Goal: Complete application form

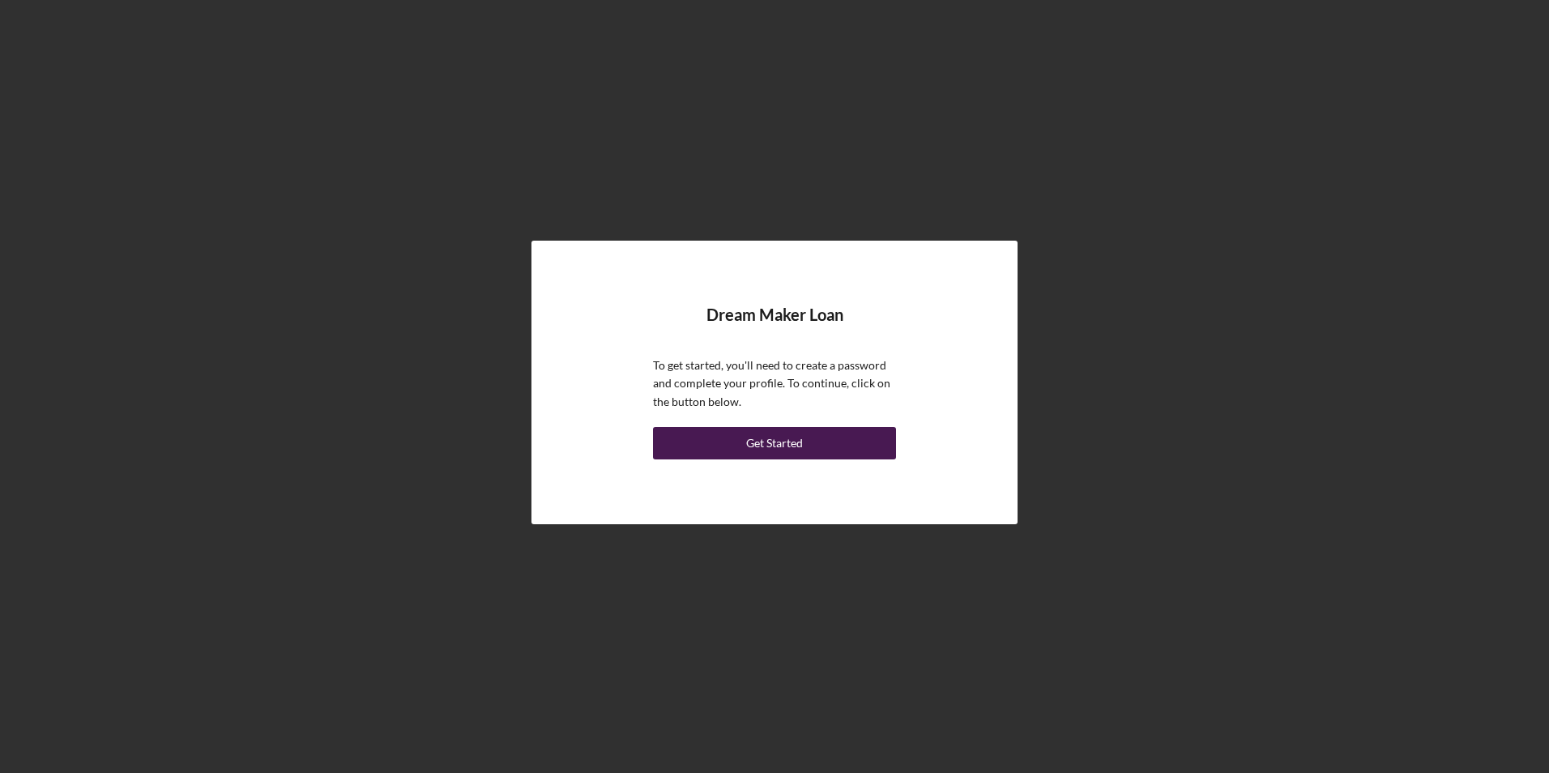
click at [794, 437] on div "Get Started" at bounding box center [774, 443] width 57 height 32
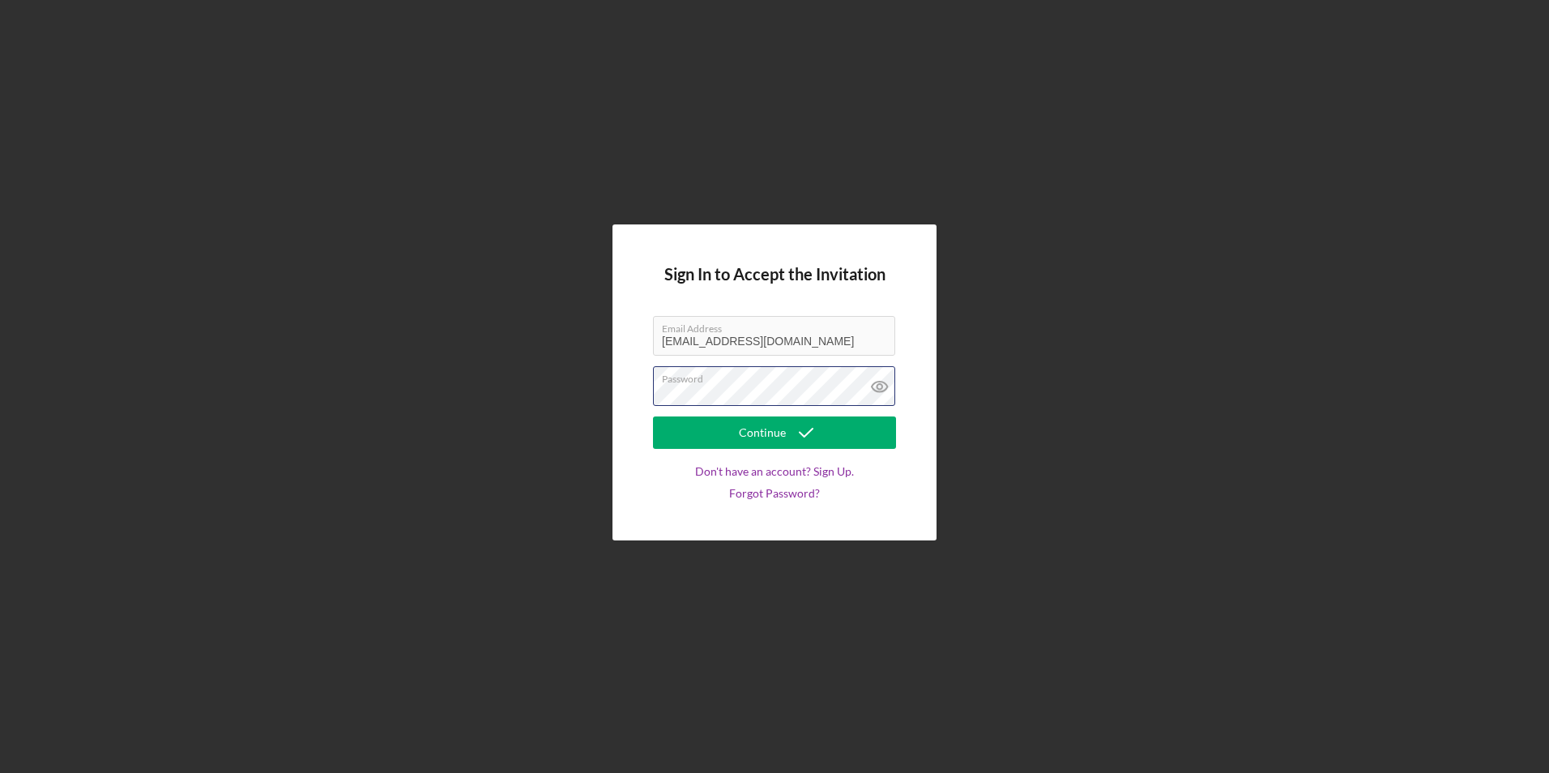
click at [754, 385] on div "Password" at bounding box center [774, 386] width 243 height 41
click at [791, 427] on icon "submit" at bounding box center [806, 432] width 41 height 41
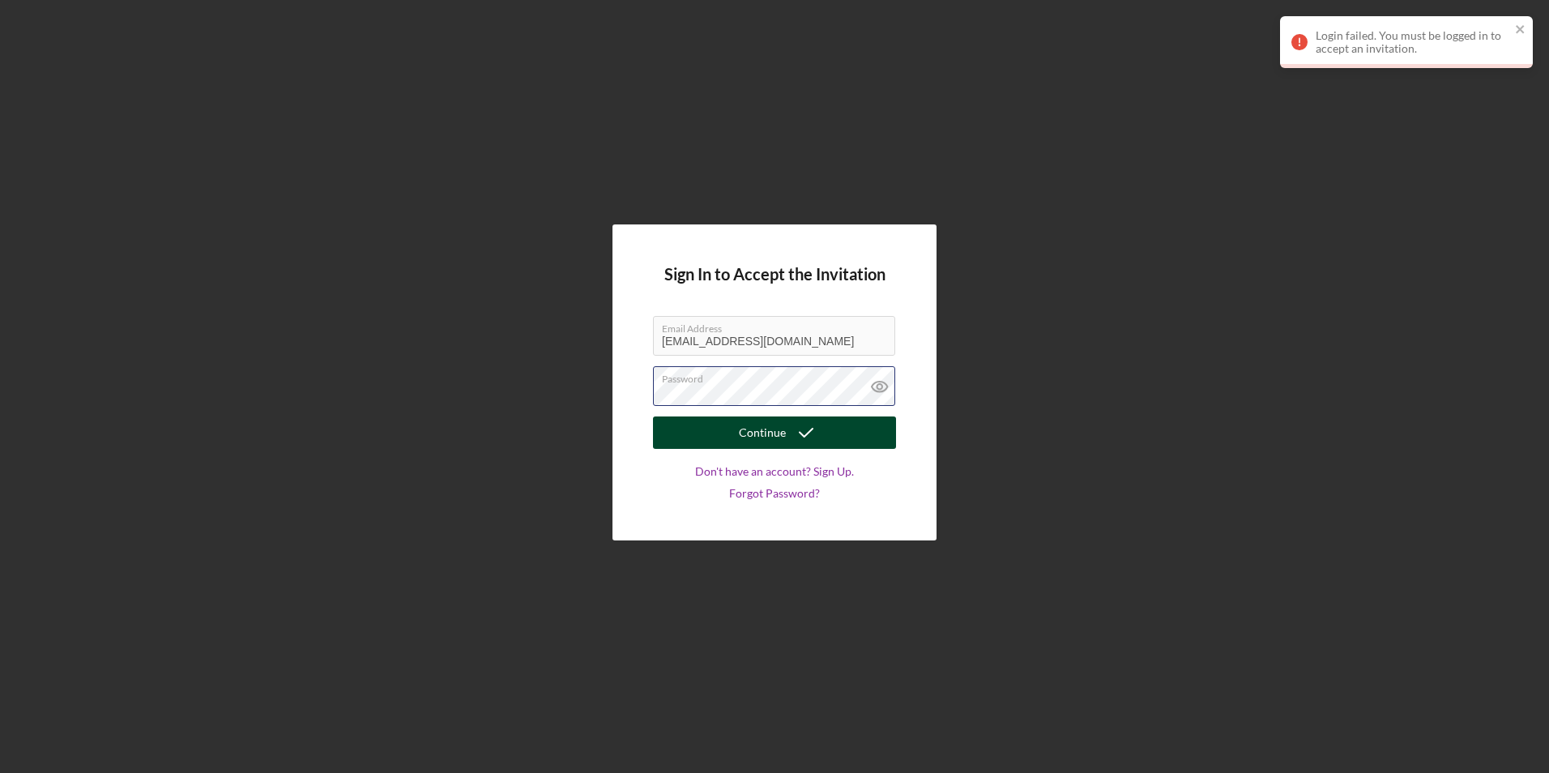
click at [520, 379] on div "Sign In to Accept the Invitation Email Address [EMAIL_ADDRESS][DOMAIN_NAME] Pas…" at bounding box center [774, 382] width 1533 height 765
click at [796, 431] on icon "submit" at bounding box center [806, 432] width 41 height 41
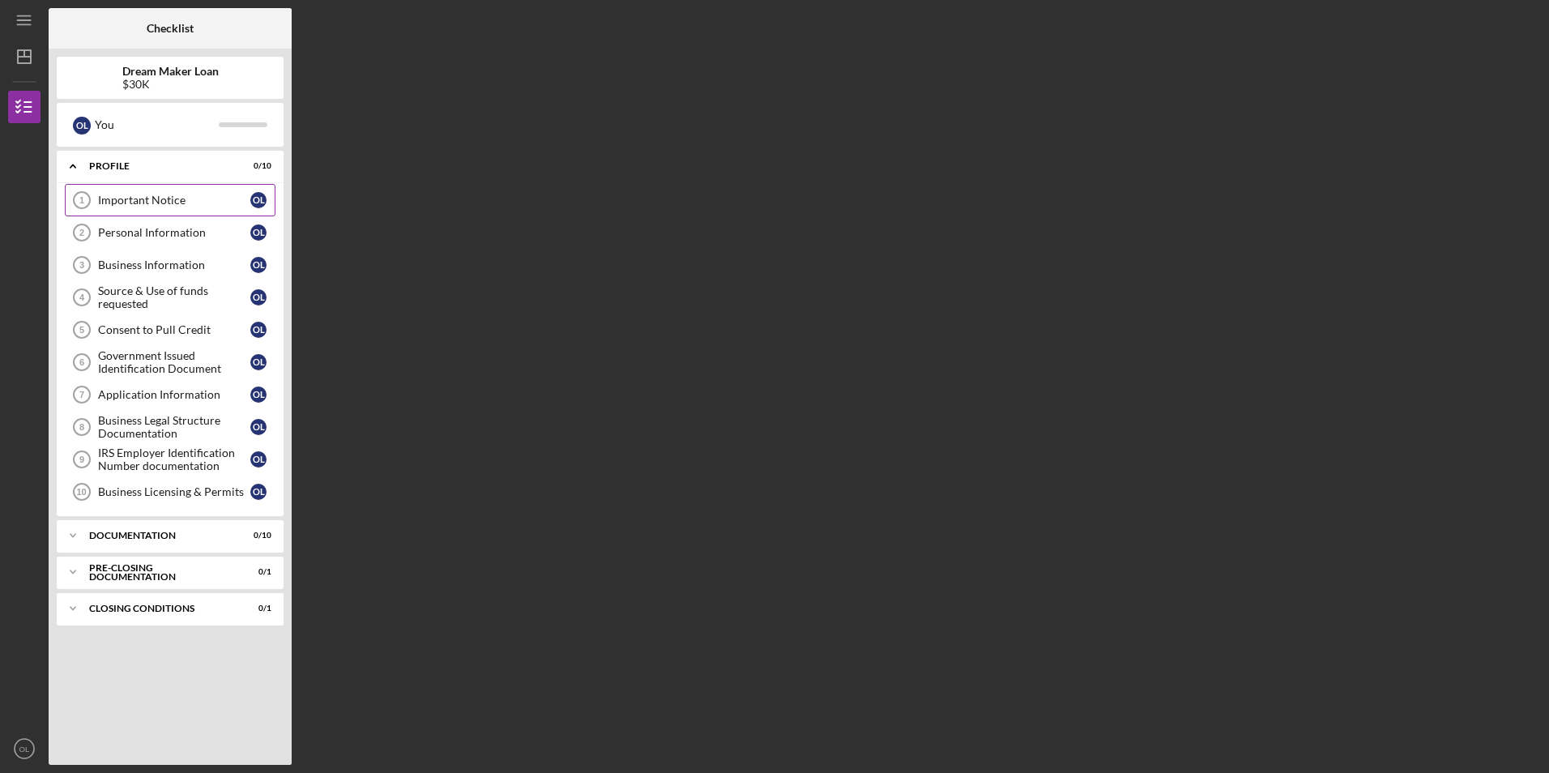
click at [199, 197] on div "Important Notice" at bounding box center [174, 200] width 152 height 13
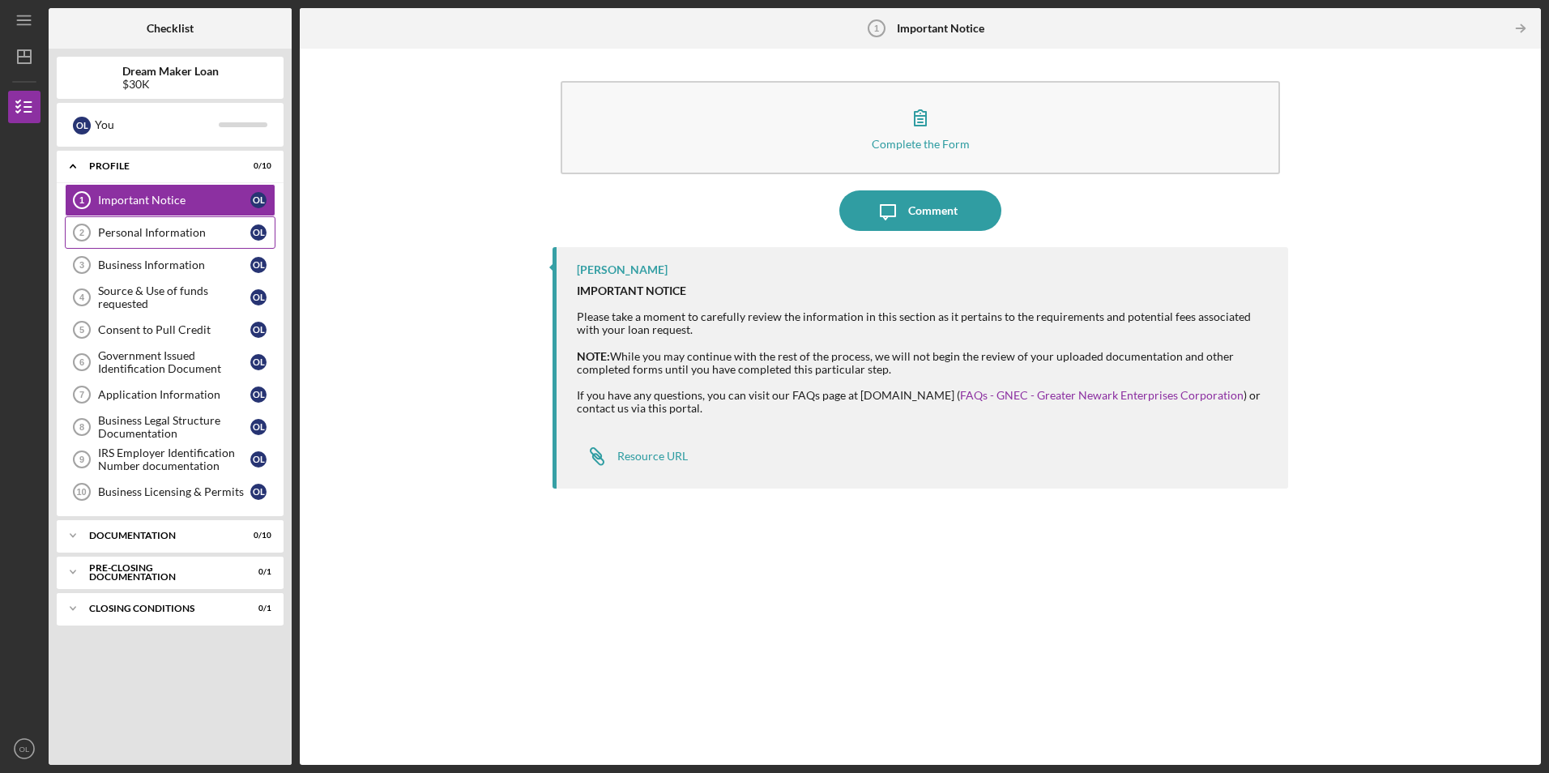
click at [147, 238] on div "Personal Information" at bounding box center [174, 232] width 152 height 13
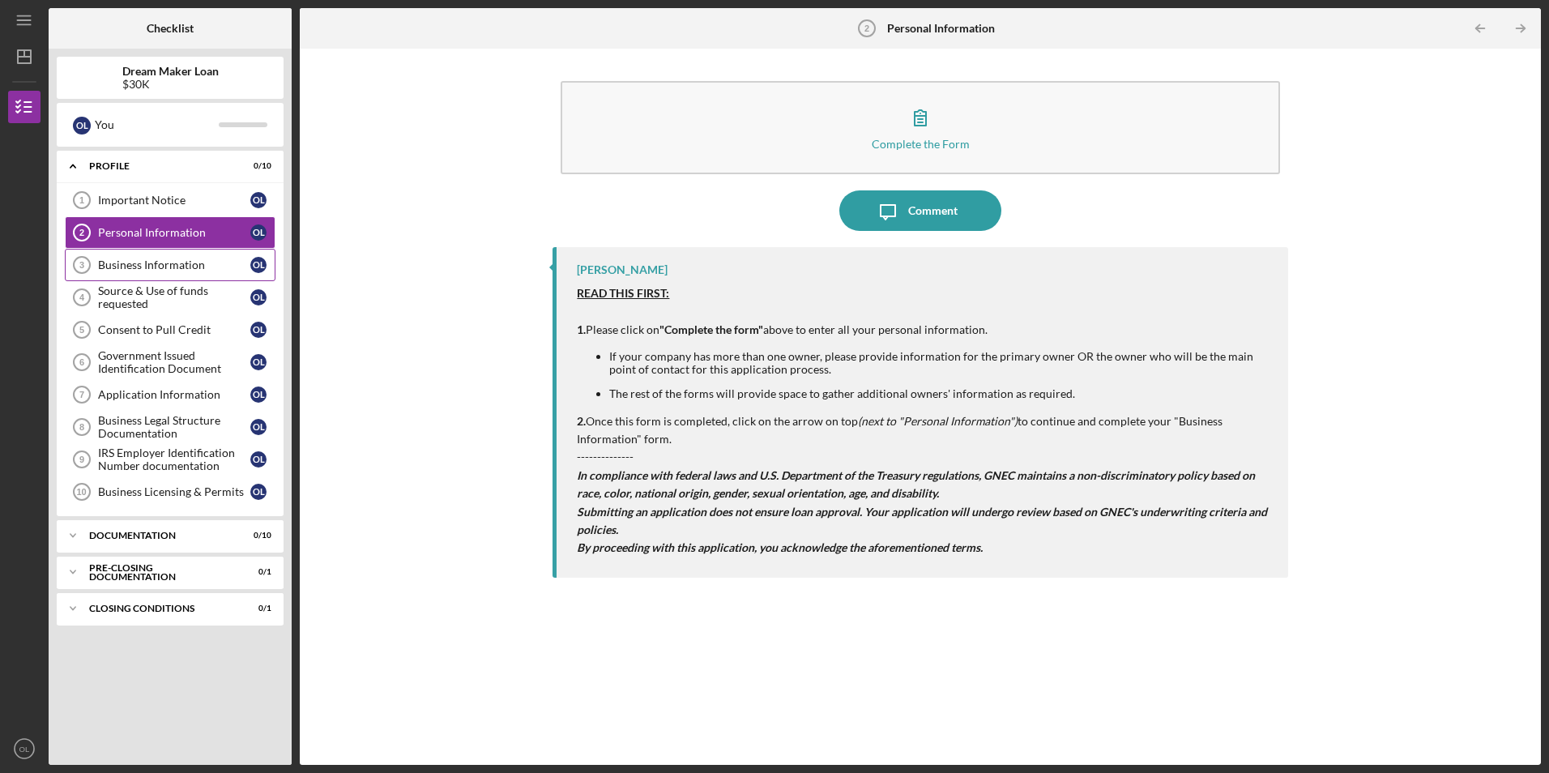
click at [195, 268] on div "Business Information" at bounding box center [174, 265] width 152 height 13
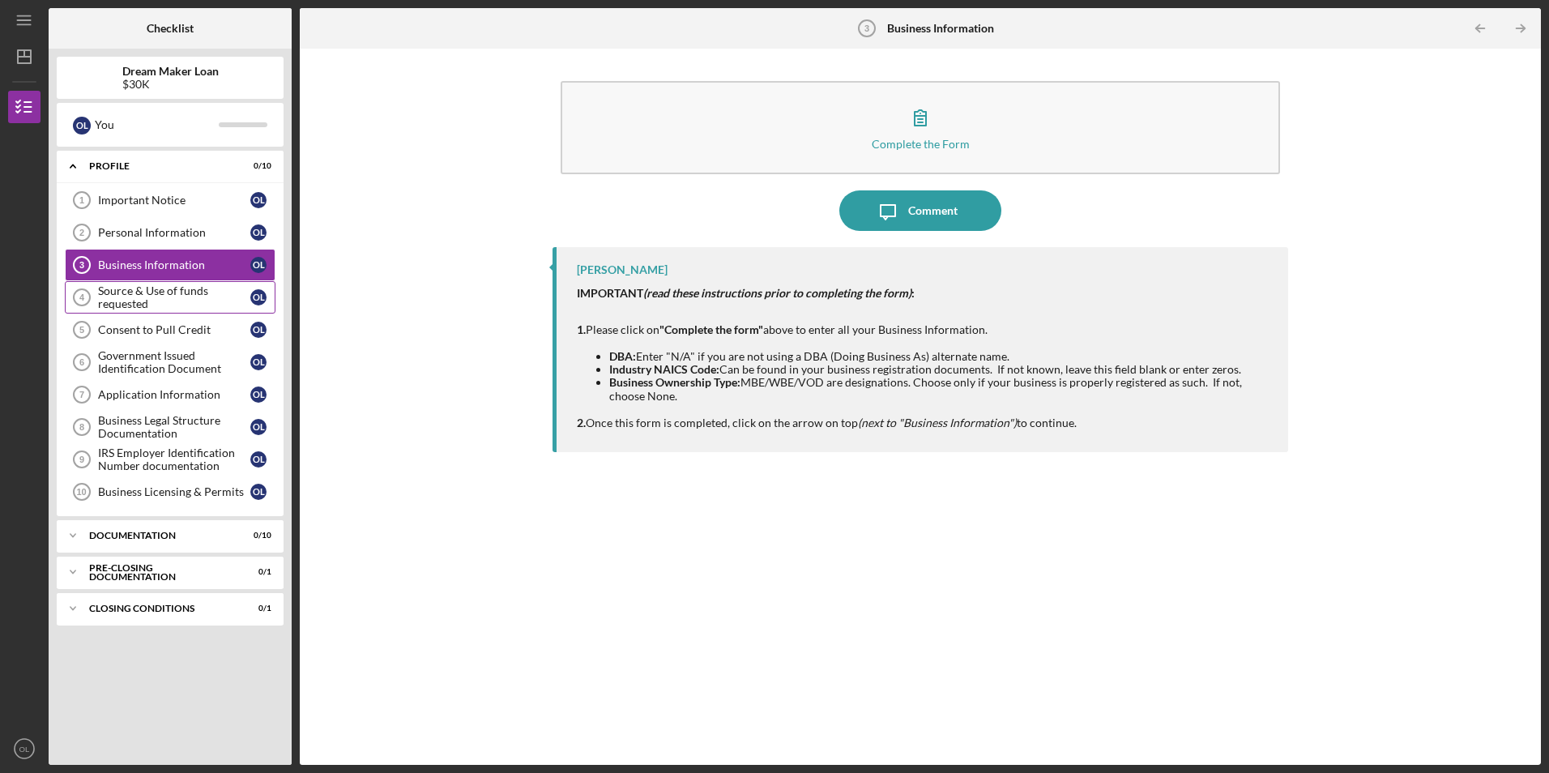
click at [190, 291] on div "Source & Use of funds requested" at bounding box center [174, 297] width 152 height 26
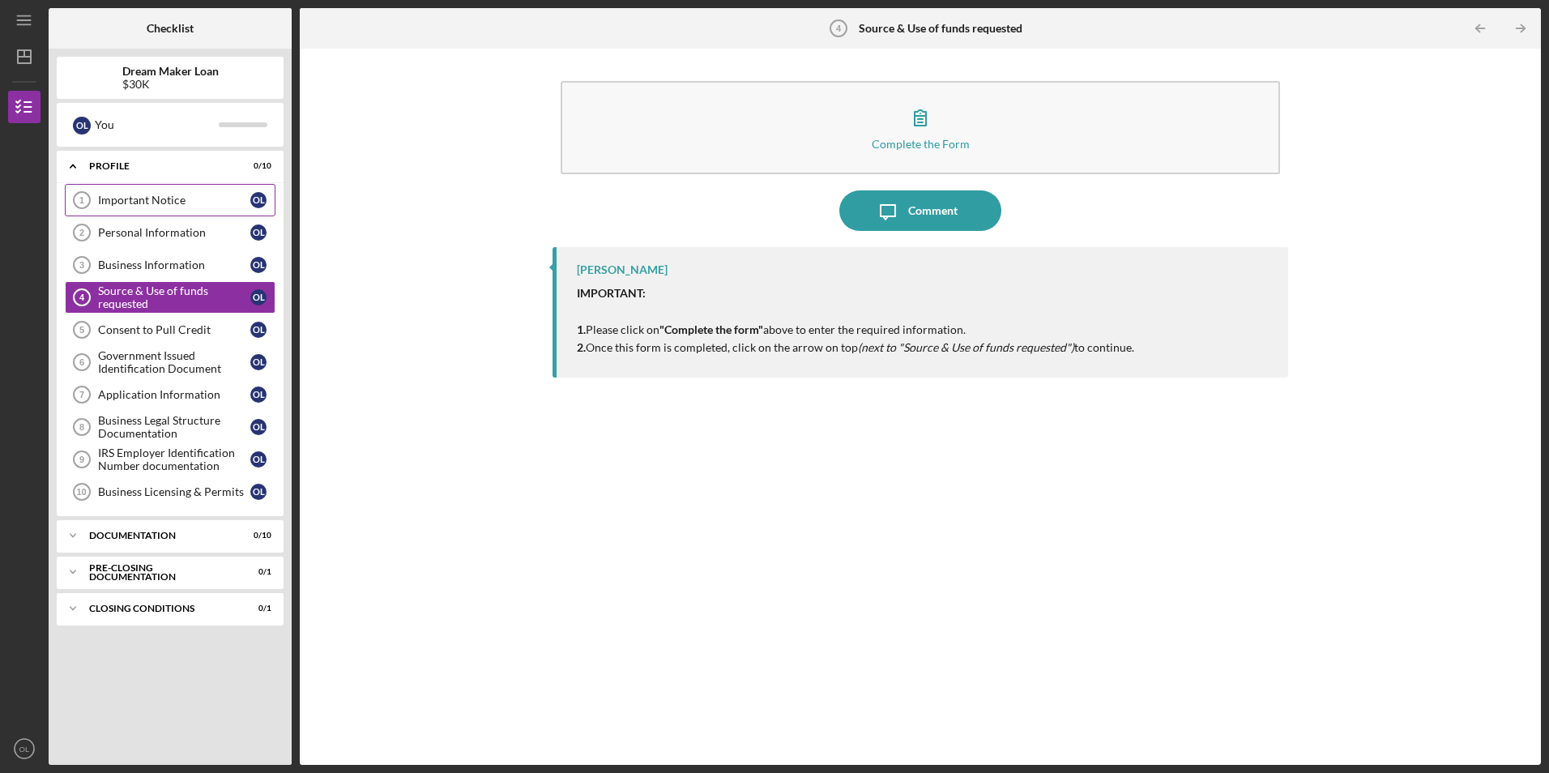
click at [142, 209] on link "Important Notice 1 Important Notice O L" at bounding box center [170, 200] width 211 height 32
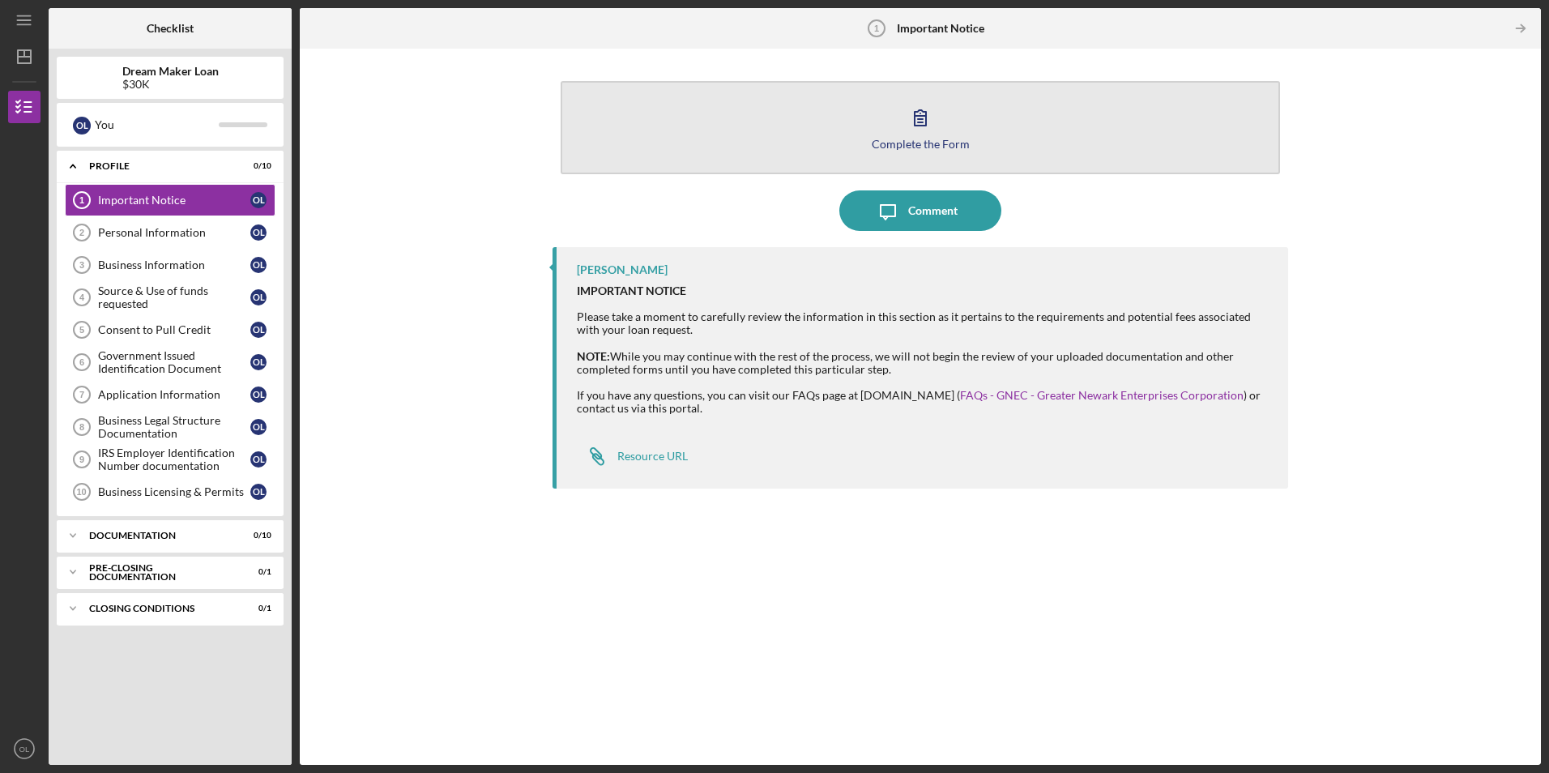
click at [916, 132] on icon "button" at bounding box center [920, 117] width 41 height 41
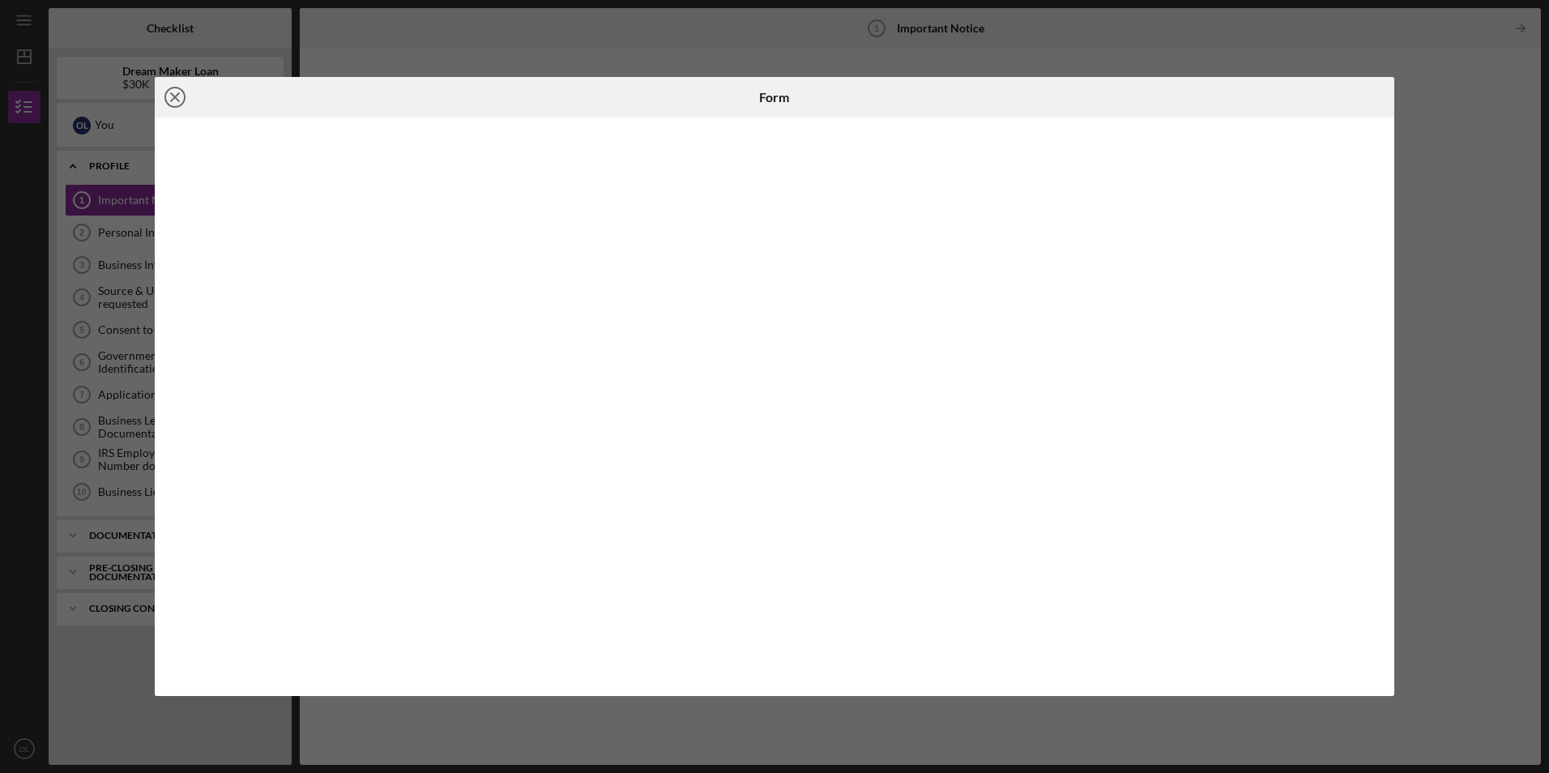
click at [182, 100] on icon "Icon/Close" at bounding box center [175, 97] width 41 height 41
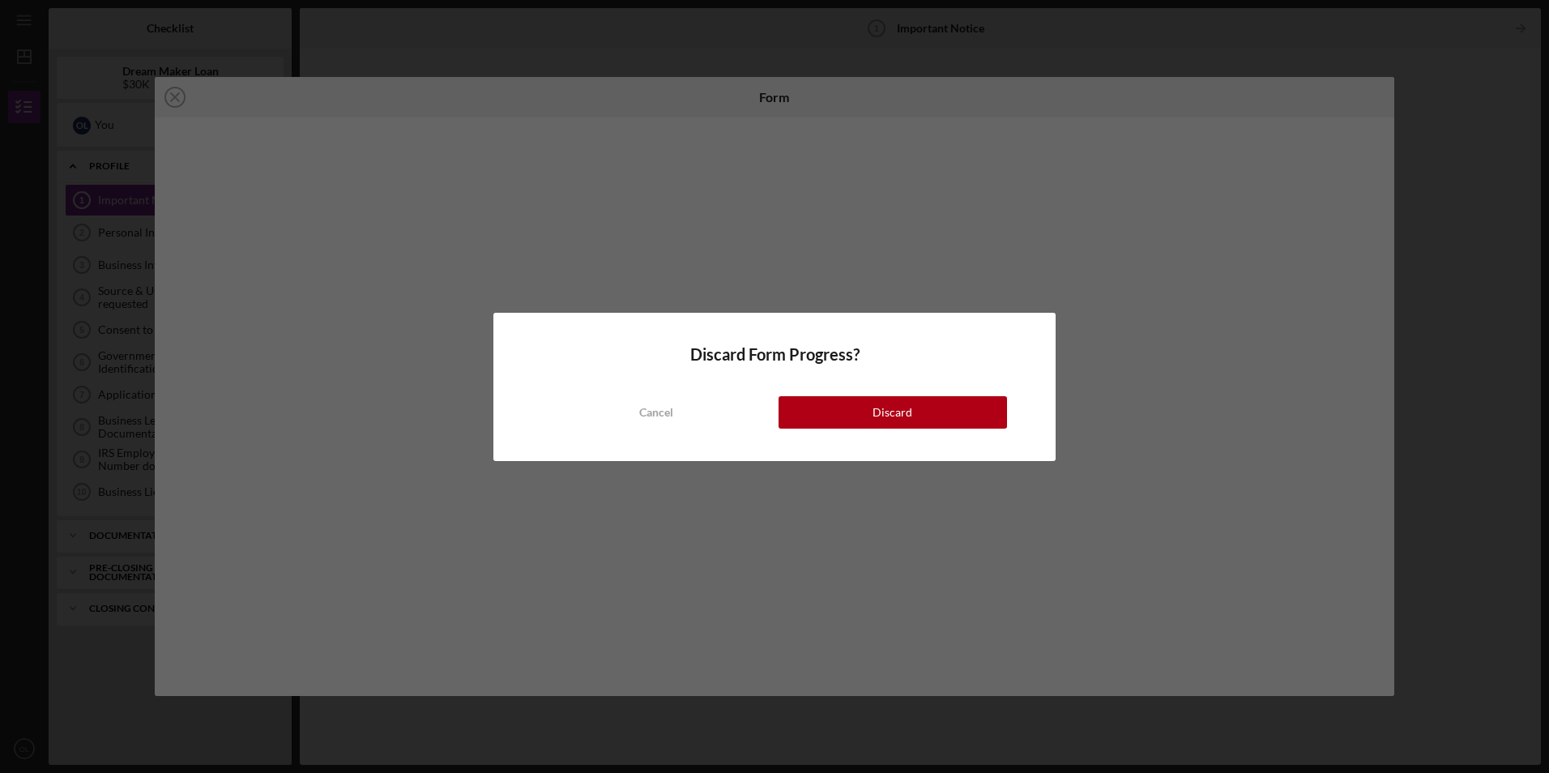
drag, startPoint x: 887, startPoint y: 405, endPoint x: 861, endPoint y: 408, distance: 26.9
click at [887, 405] on div "Discard" at bounding box center [893, 412] width 40 height 32
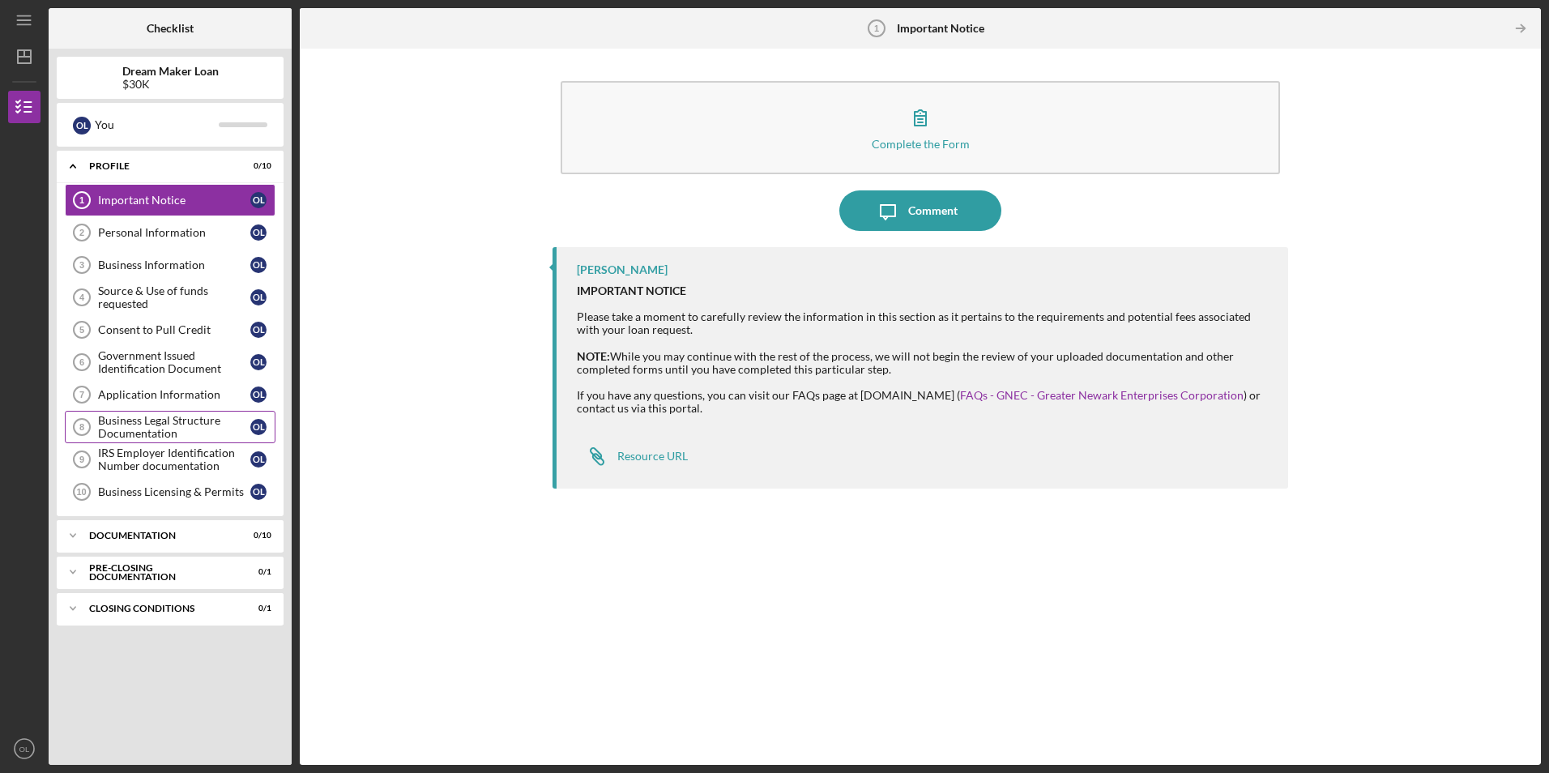
click at [177, 429] on div "Business Legal Structure Documentation" at bounding box center [174, 427] width 152 height 26
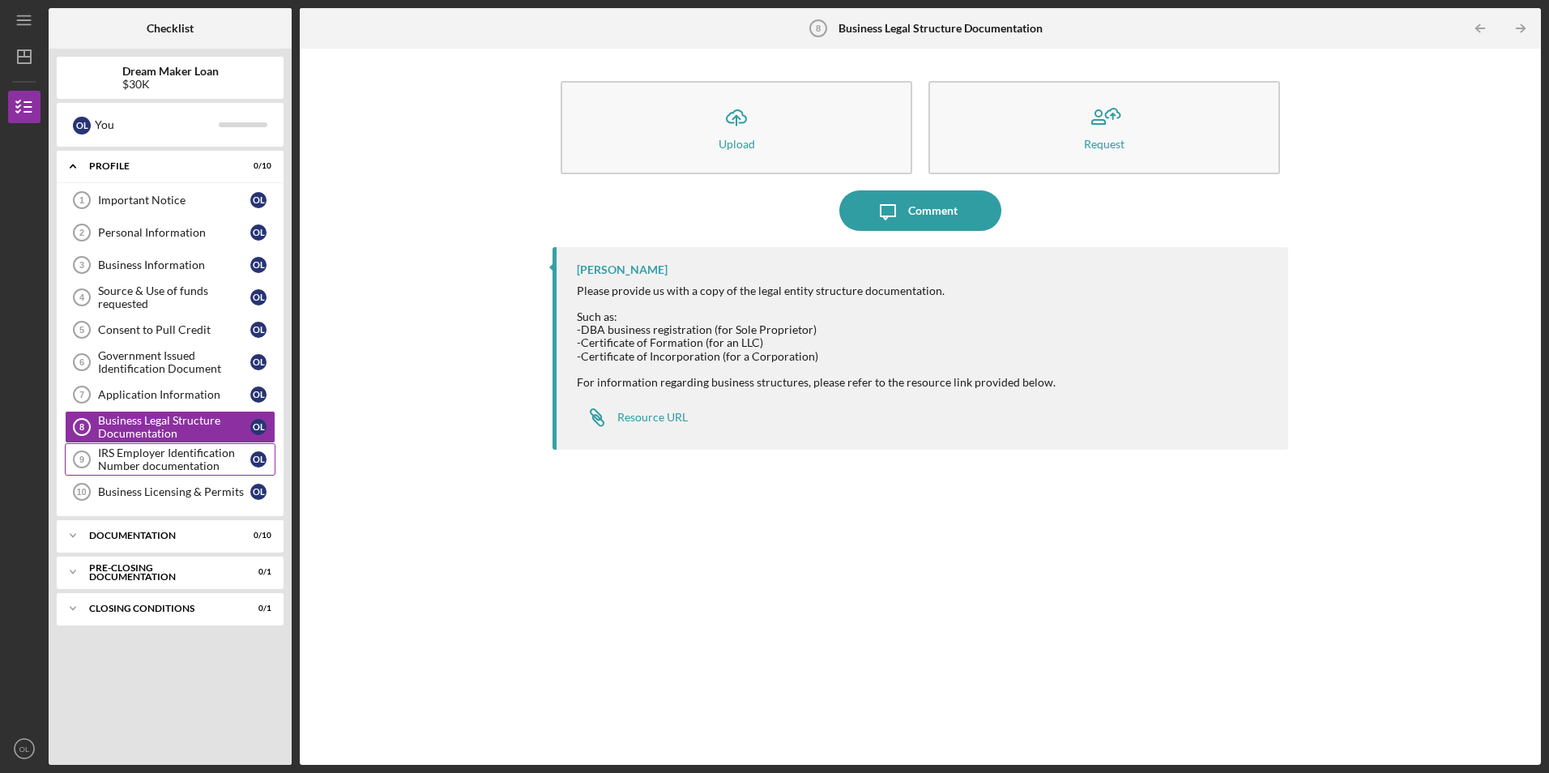
click at [162, 454] on div "IRS Employer Identification Number documentation" at bounding box center [174, 460] width 152 height 26
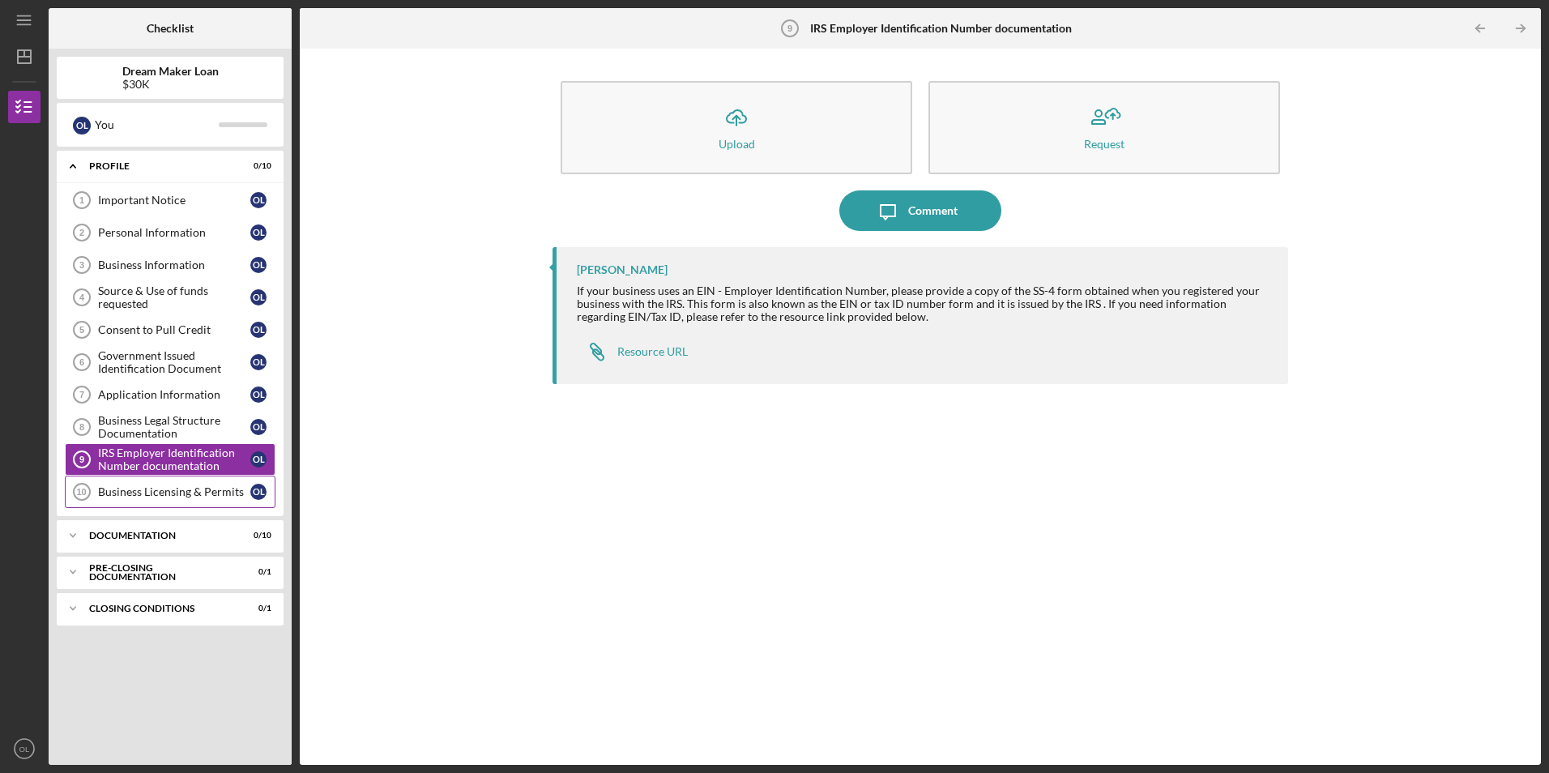
click at [163, 490] on div "Business Licensing & Permits" at bounding box center [174, 491] width 152 height 13
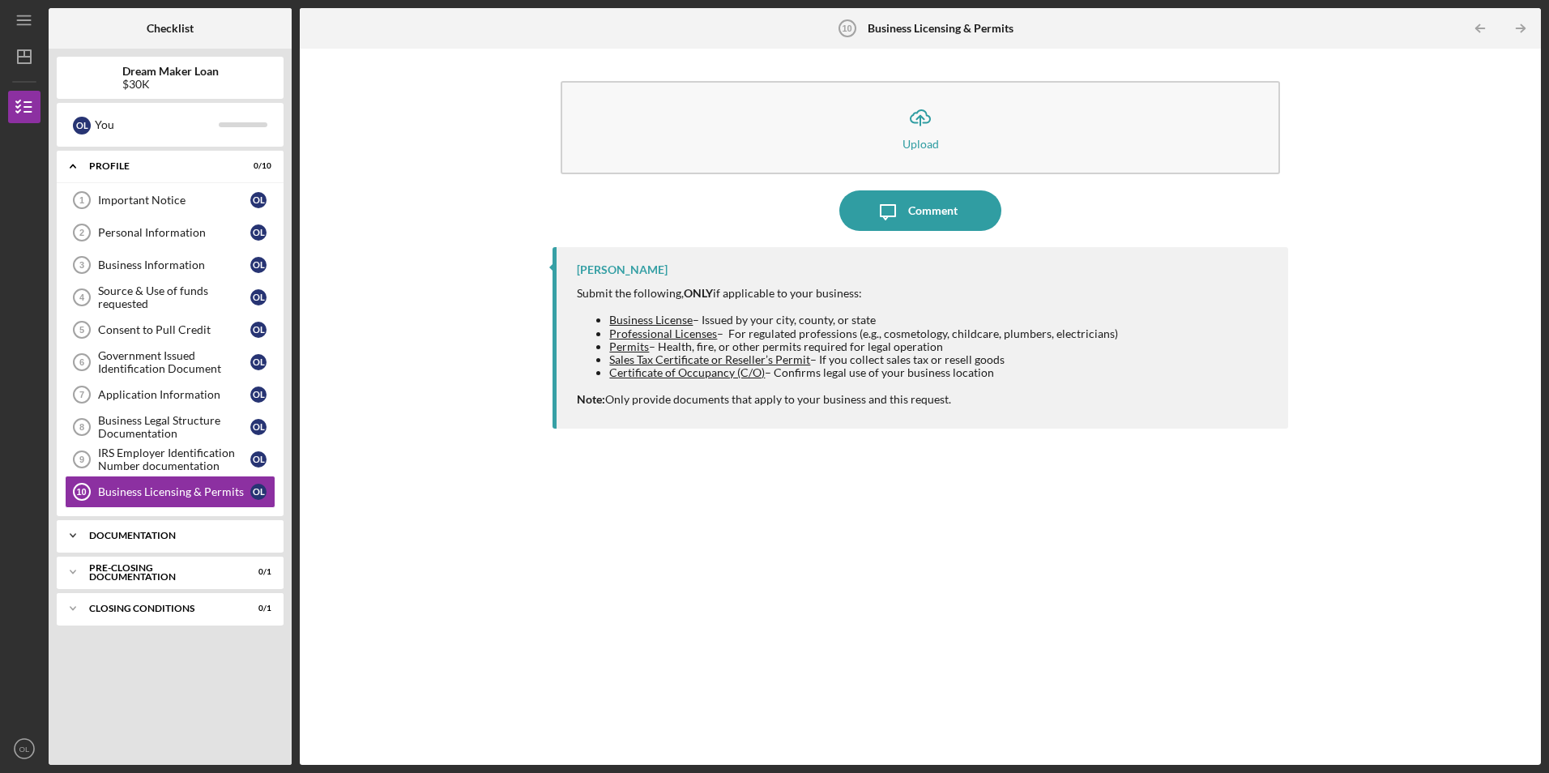
click at [72, 533] on icon "Icon/Expander" at bounding box center [73, 535] width 32 height 32
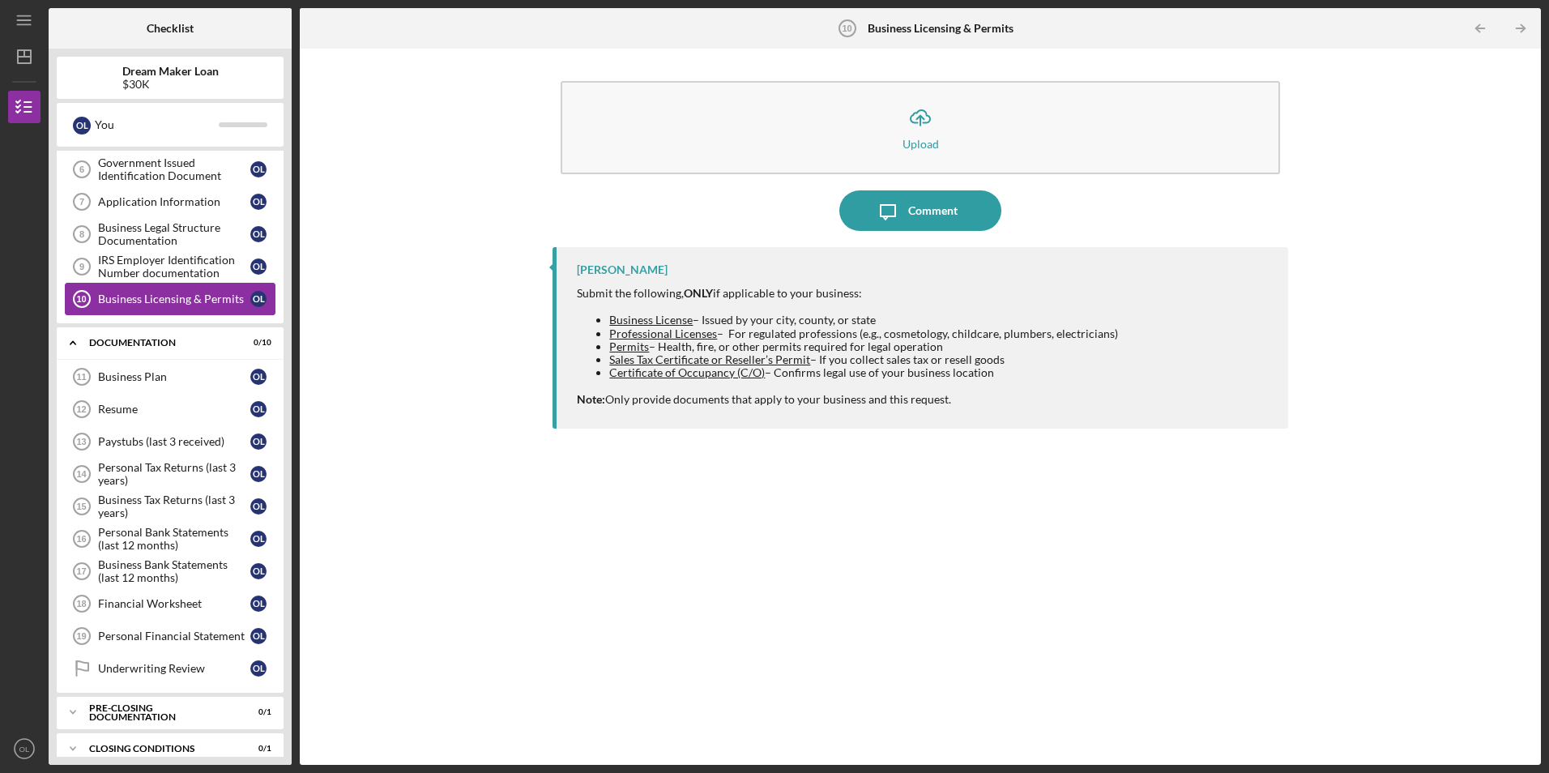
scroll to position [210, 0]
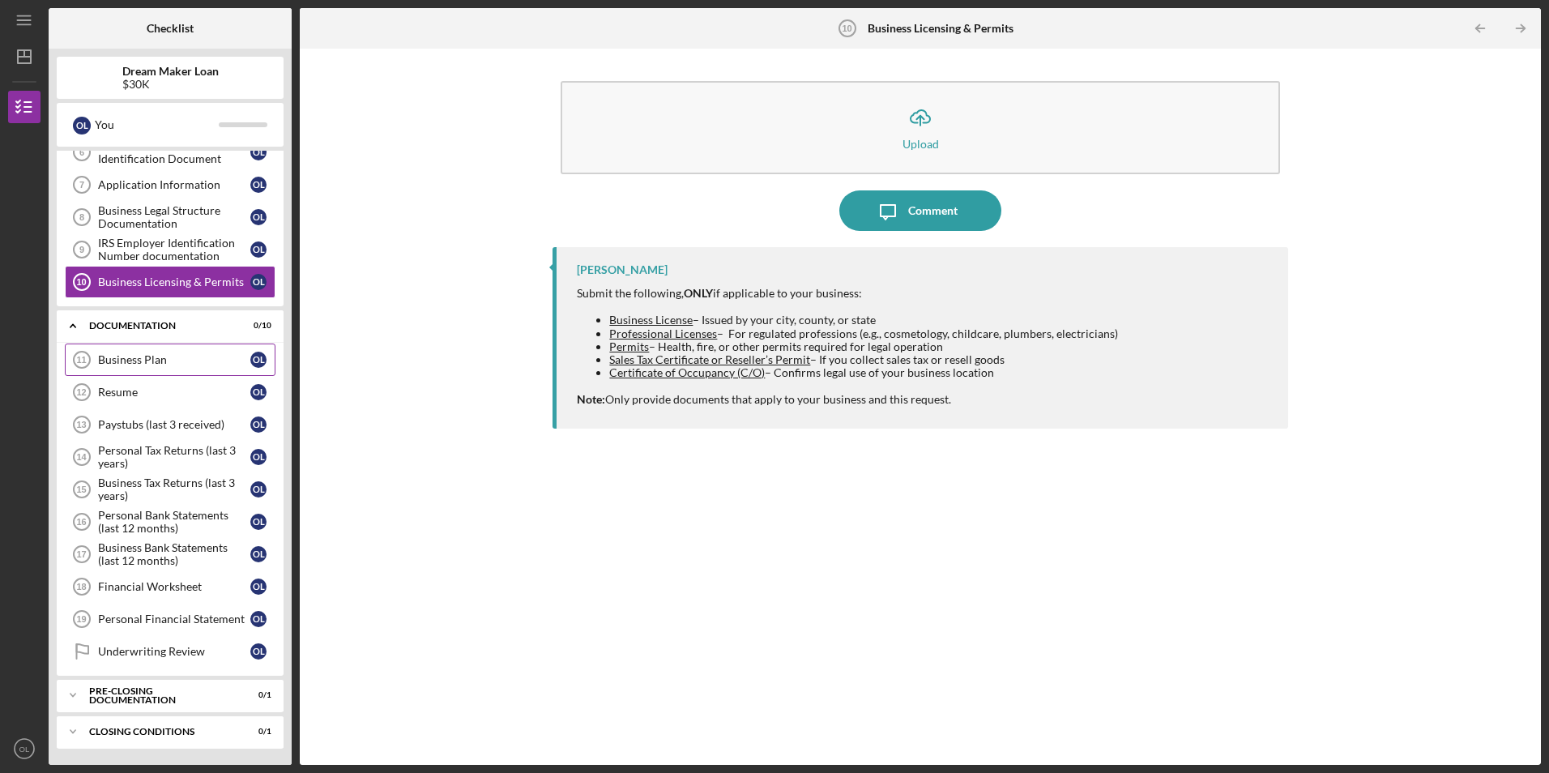
click at [140, 353] on div "Business Plan" at bounding box center [174, 359] width 152 height 13
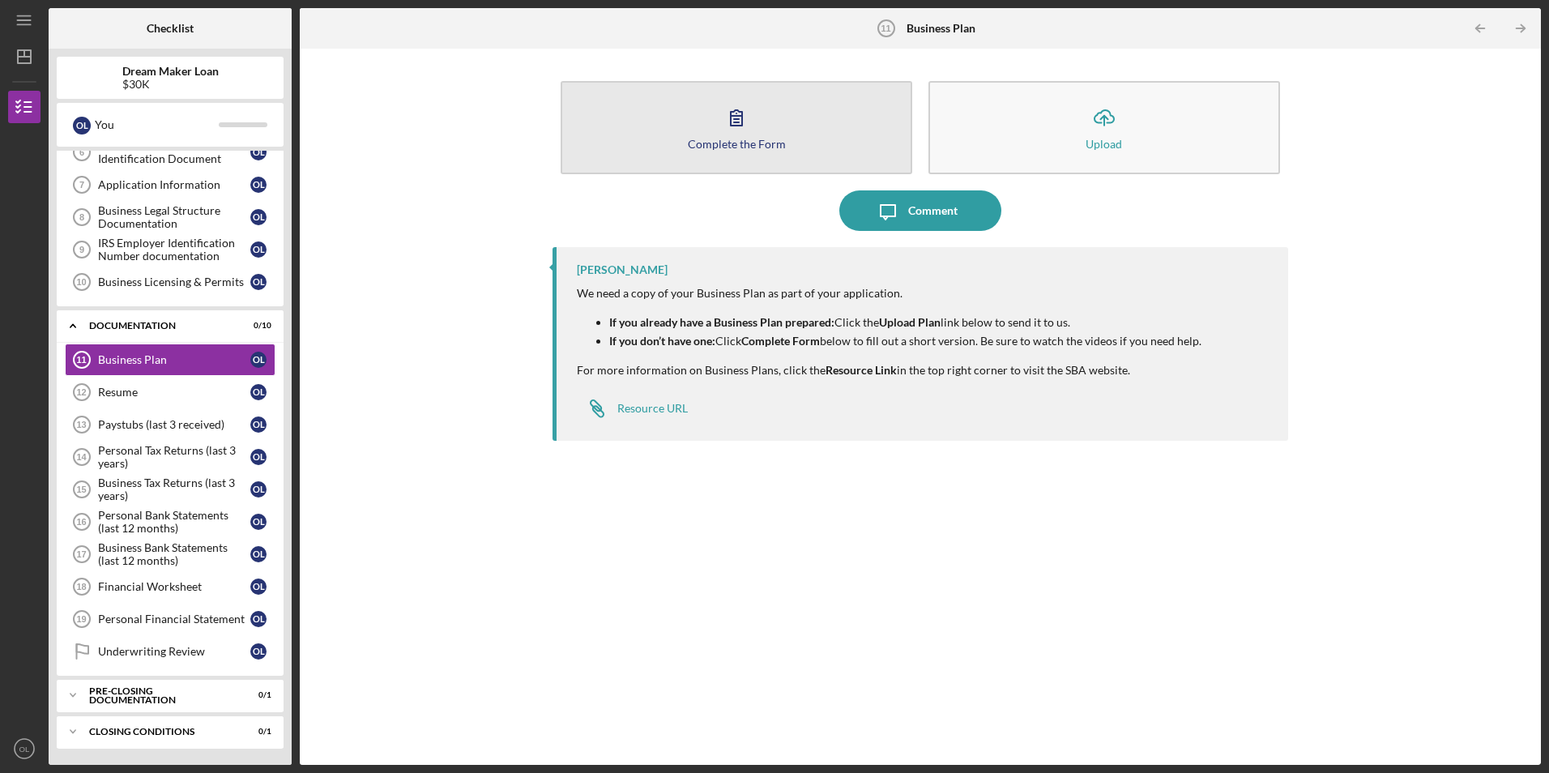
click at [721, 135] on icon "button" at bounding box center [736, 117] width 41 height 41
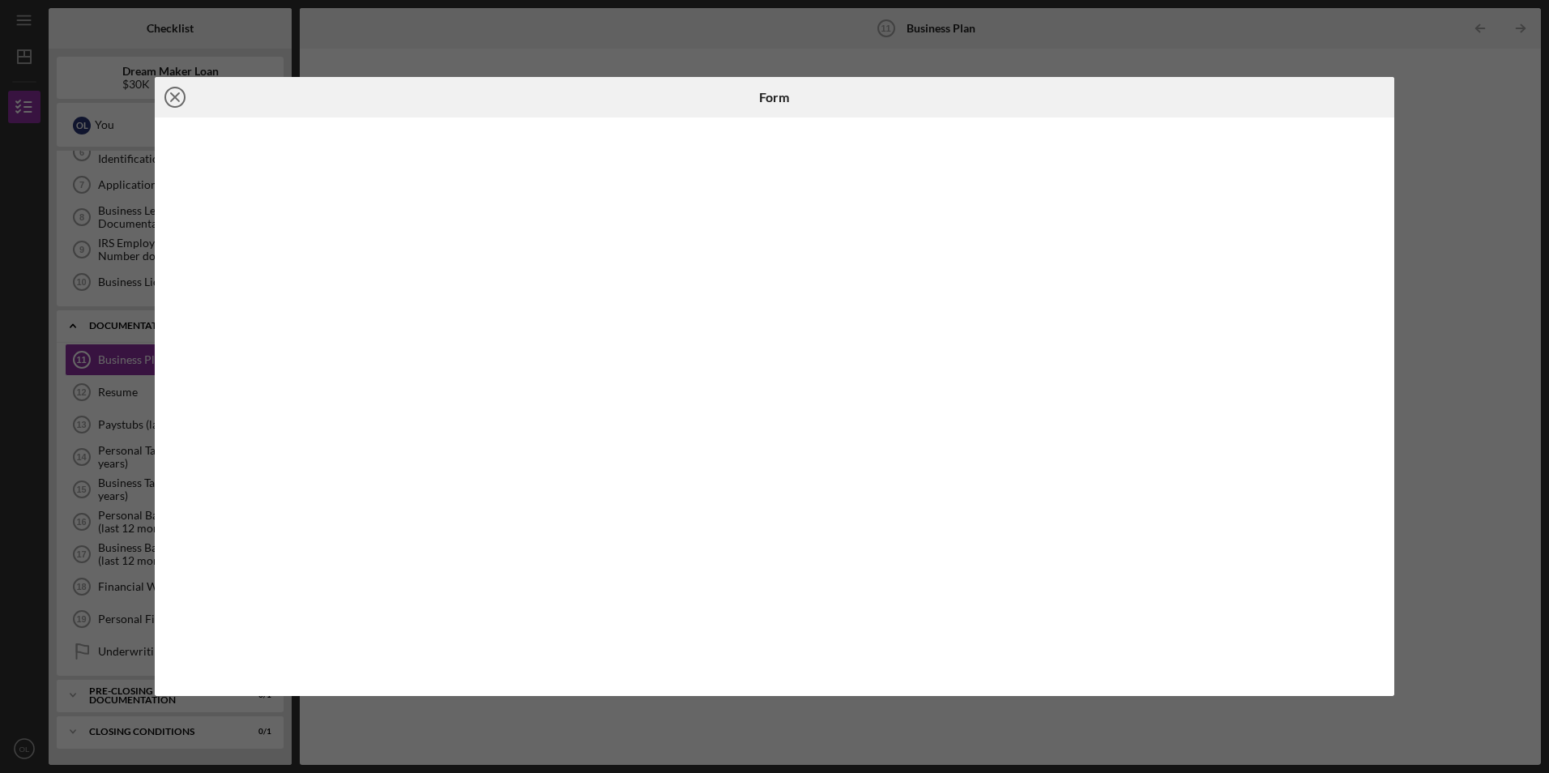
click at [183, 90] on icon "Icon/Close" at bounding box center [175, 97] width 41 height 41
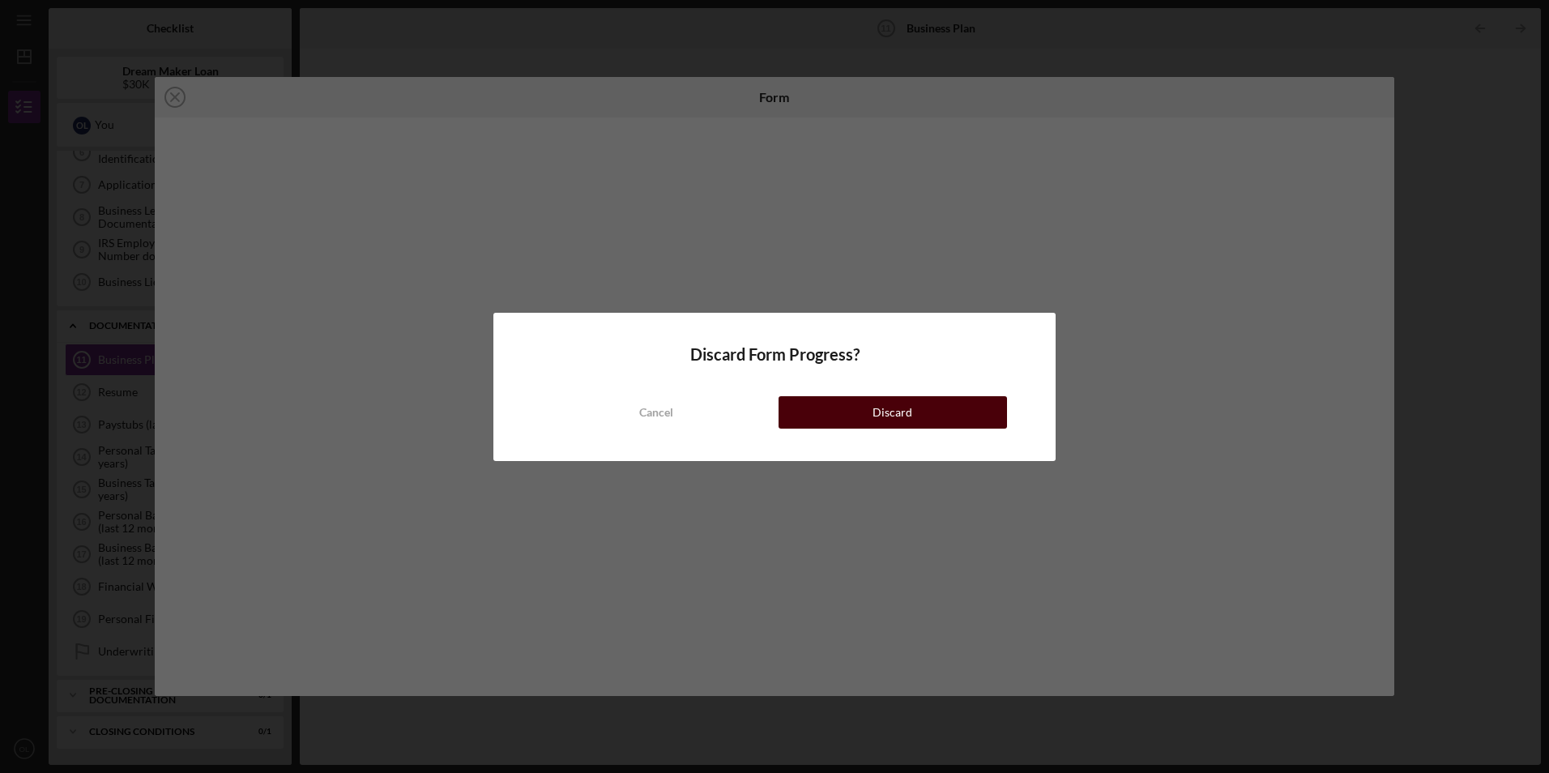
click at [925, 419] on button "Discard" at bounding box center [893, 412] width 229 height 32
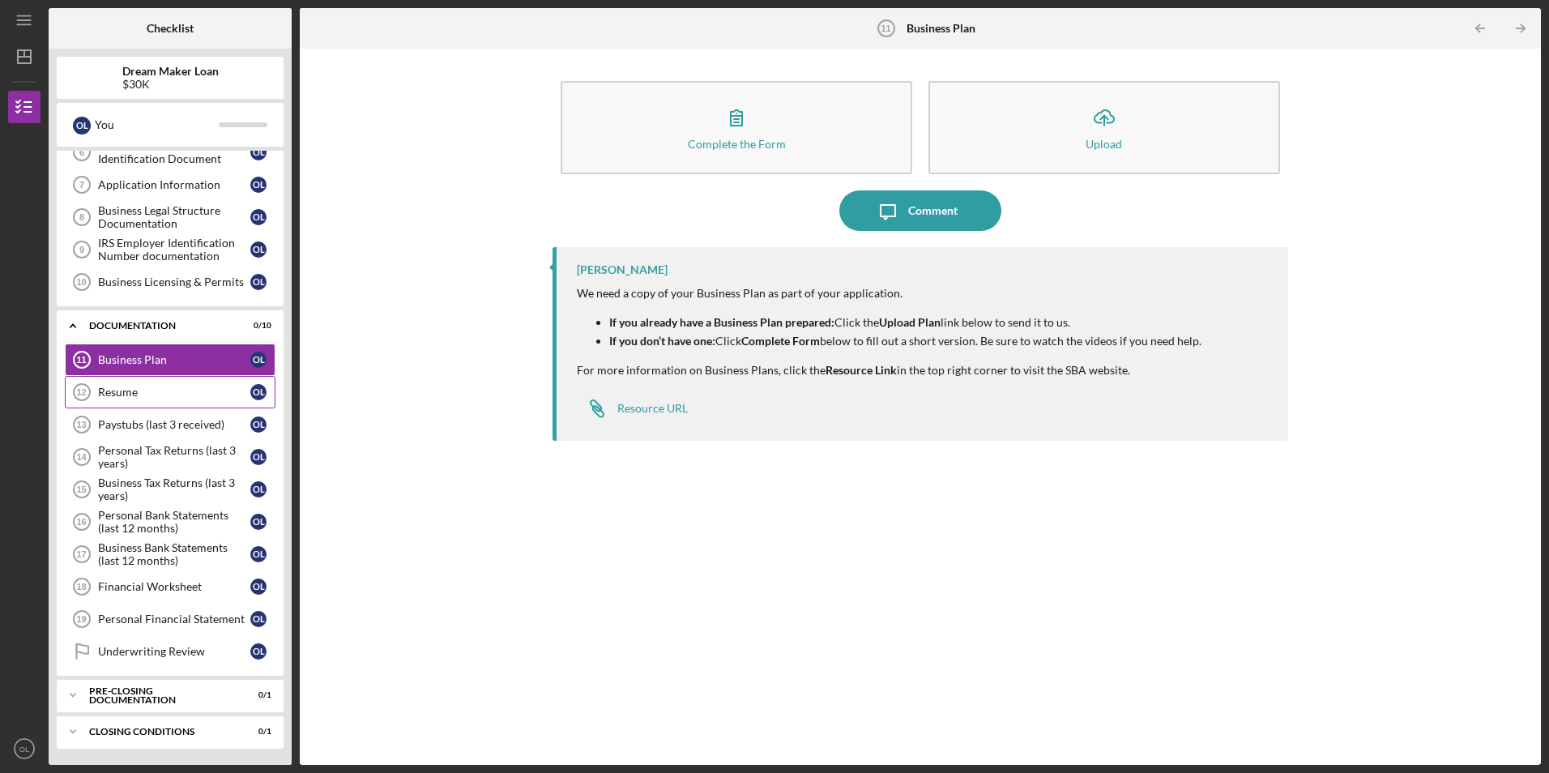
click at [139, 403] on link "Resume 12 Resume O L" at bounding box center [170, 392] width 211 height 32
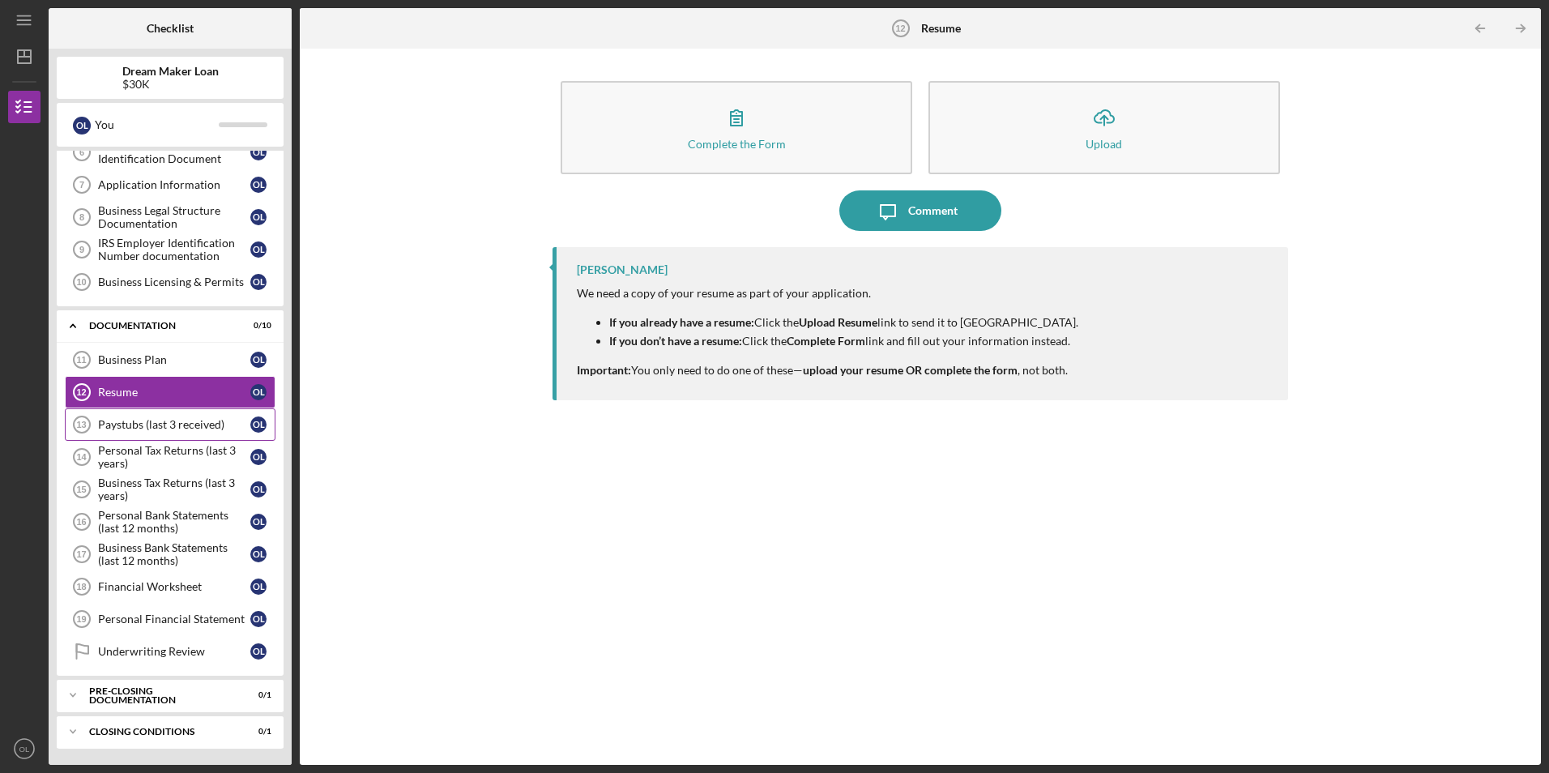
click at [191, 417] on link "Paystubs (last 3 received) 13 Paystubs (last 3 received) O L" at bounding box center [170, 424] width 211 height 32
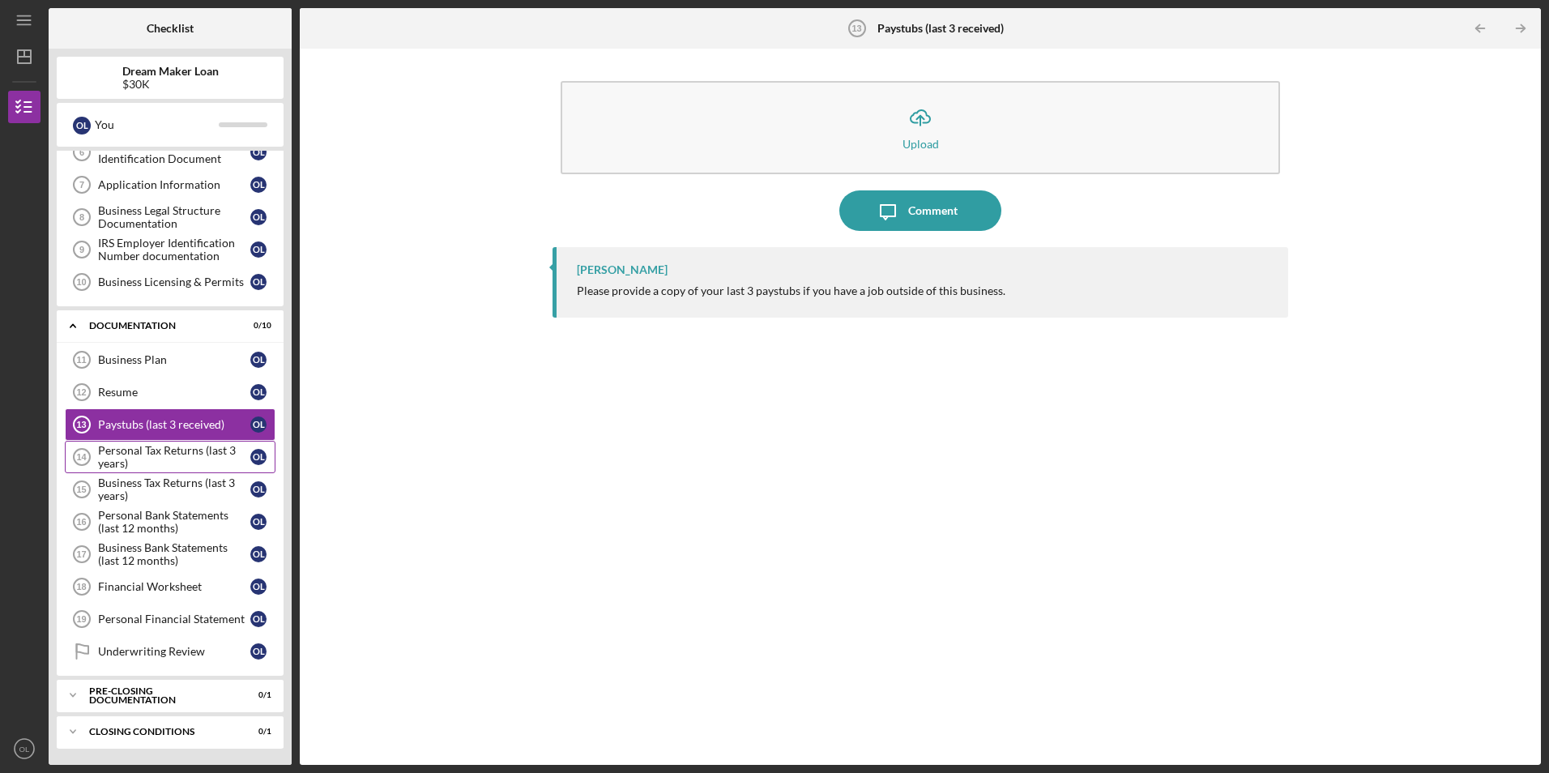
click at [136, 459] on div "Personal Tax Returns (last 3 years)" at bounding box center [174, 457] width 152 height 26
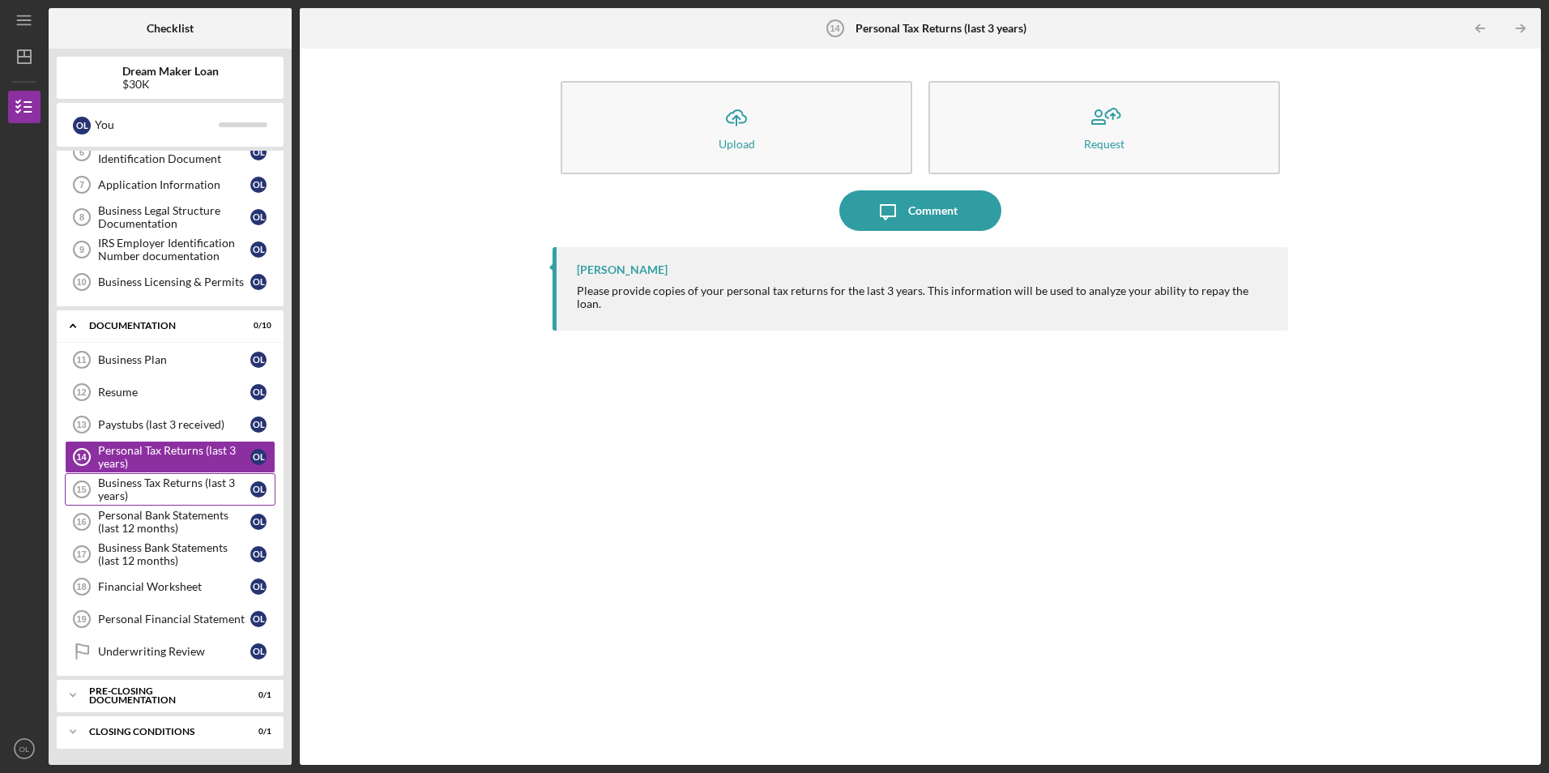
click at [166, 488] on div "Business Tax Returns (last 3 years)" at bounding box center [174, 489] width 152 height 26
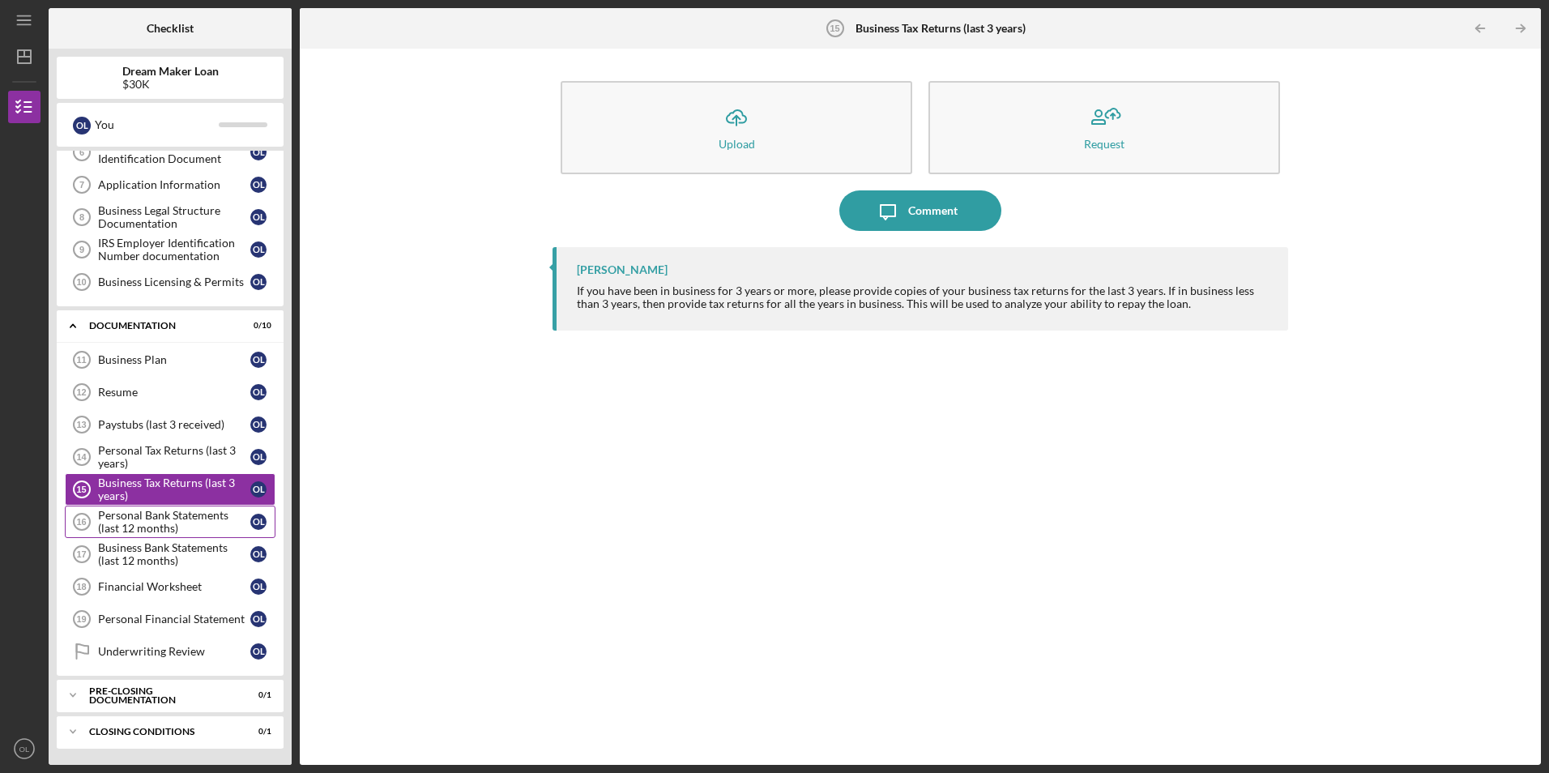
click at [186, 521] on div "Personal Bank Statements (last 12 months)" at bounding box center [174, 522] width 152 height 26
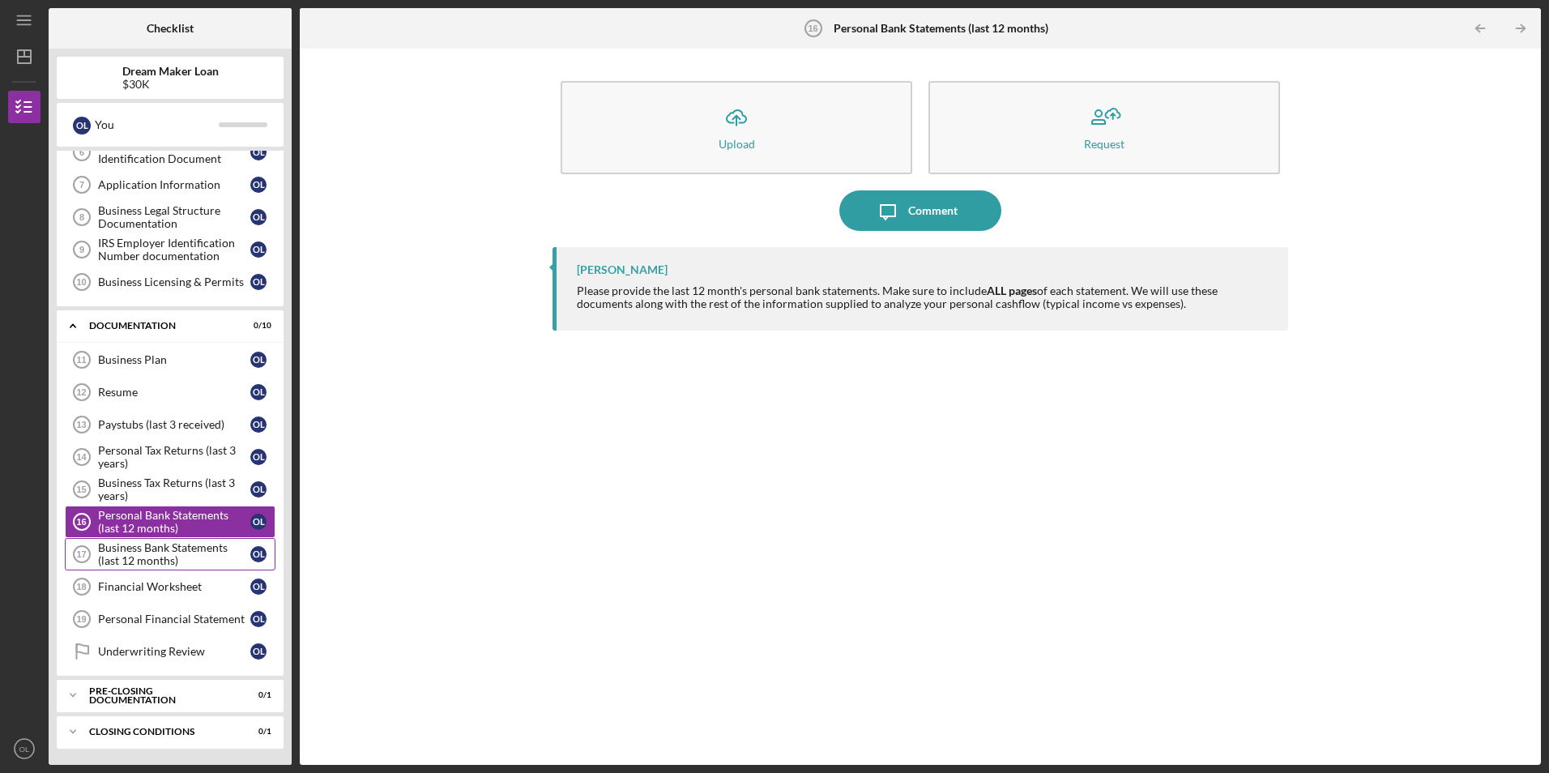
click at [191, 553] on div "Business Bank Statements (last 12 months)" at bounding box center [174, 554] width 152 height 26
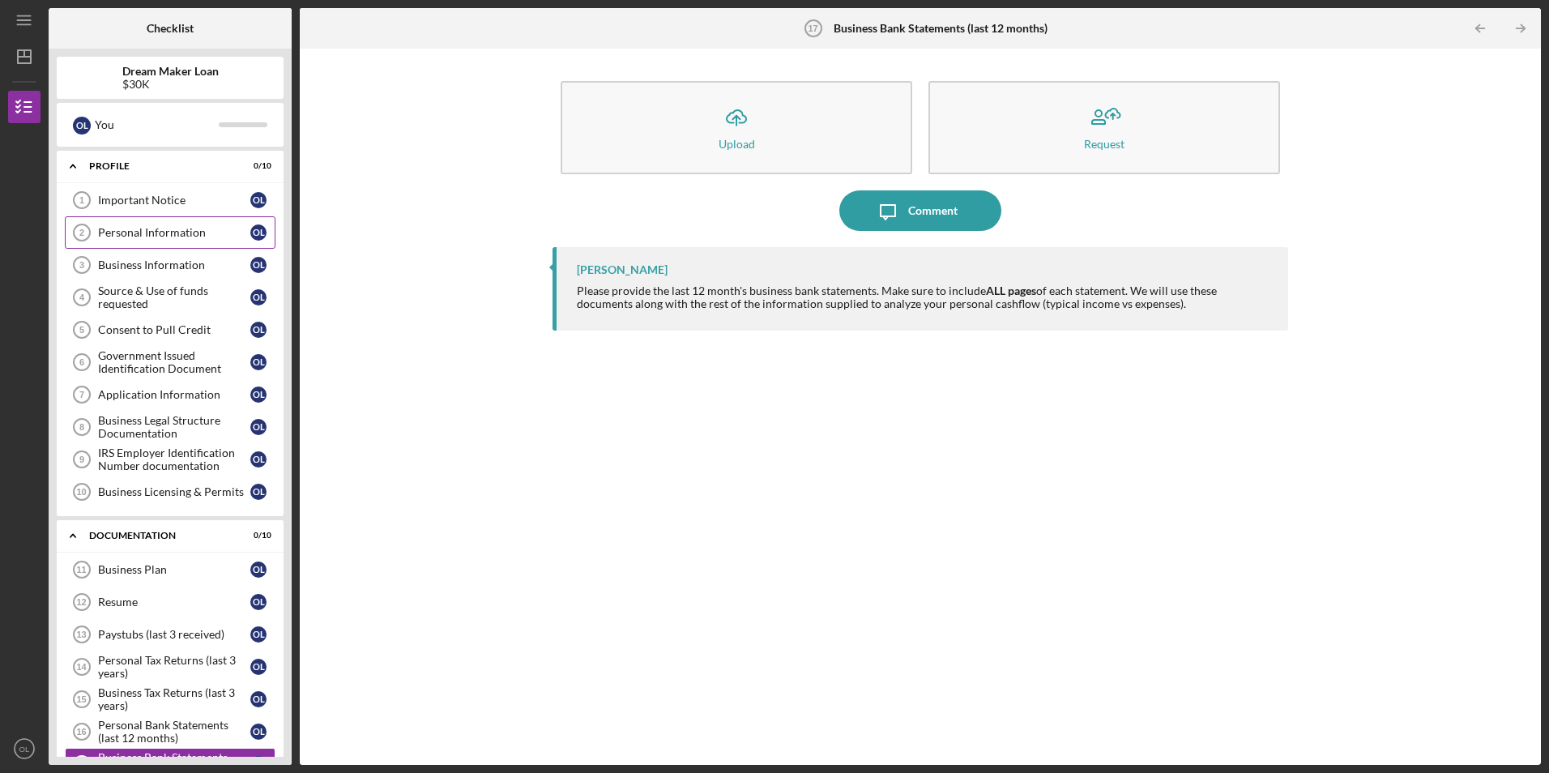
click at [170, 237] on div "Personal Information" at bounding box center [174, 232] width 152 height 13
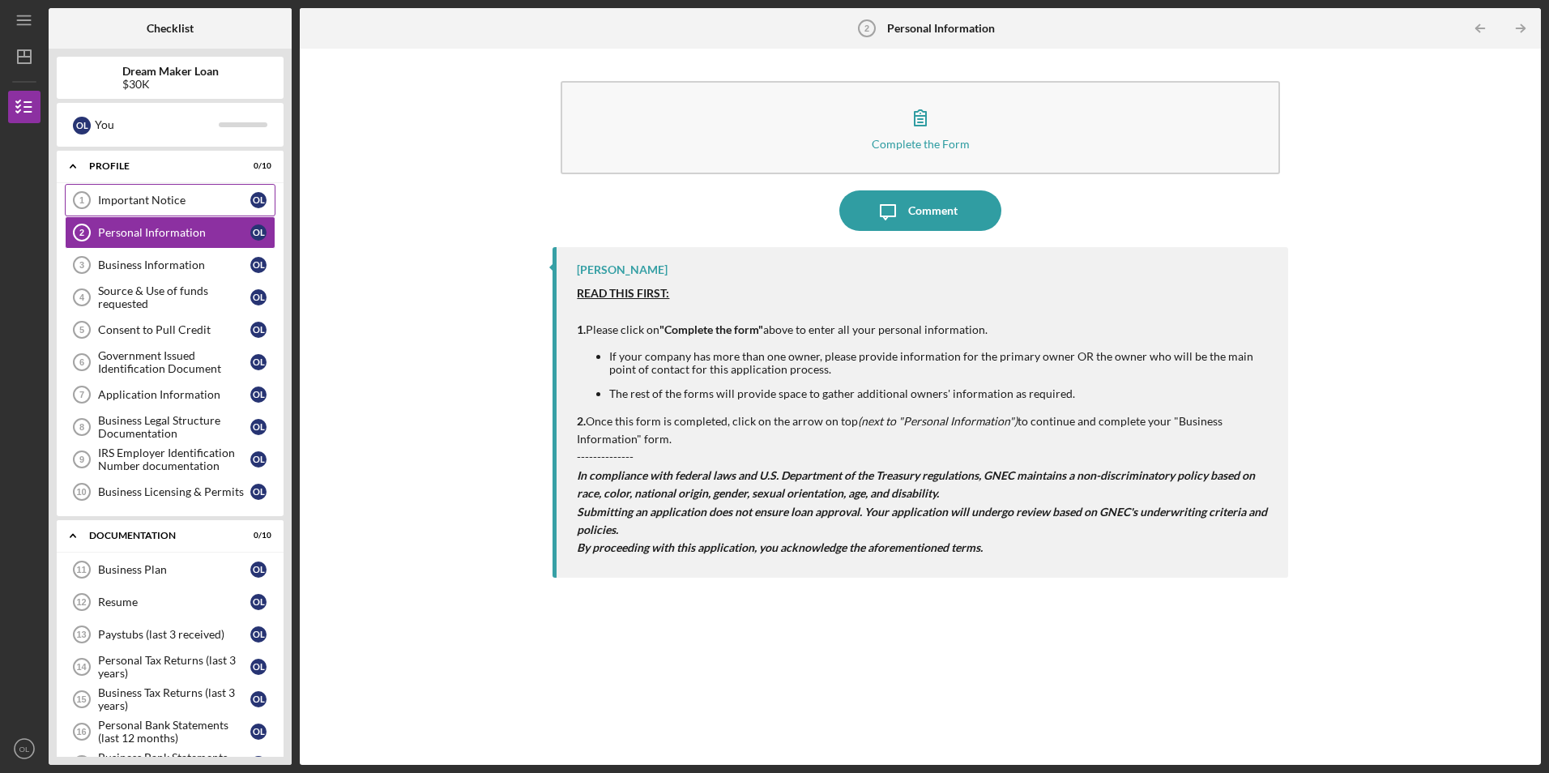
click at [188, 204] on div "Important Notice" at bounding box center [174, 200] width 152 height 13
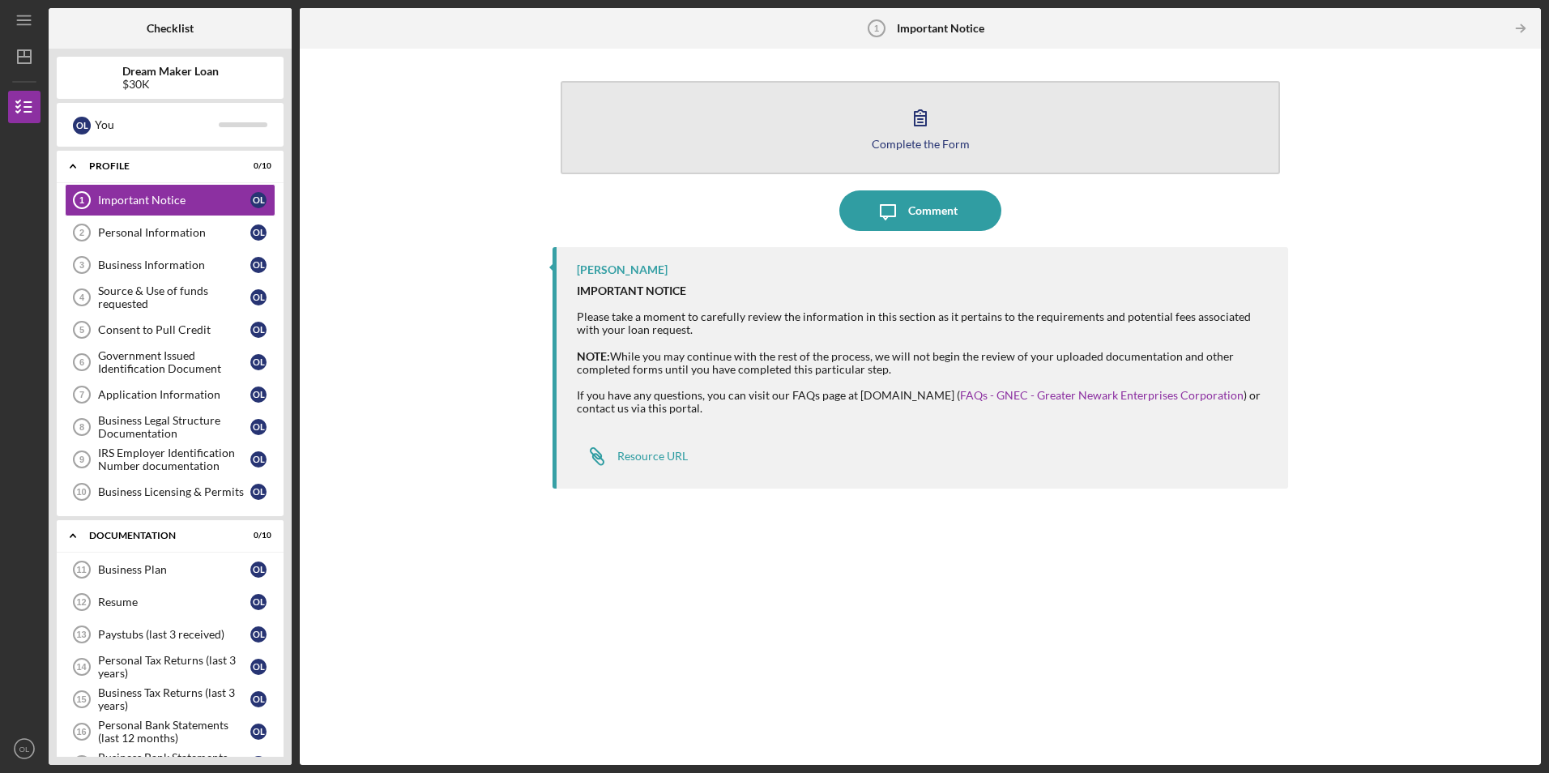
click at [917, 139] on div "Complete the Form" at bounding box center [921, 144] width 98 height 12
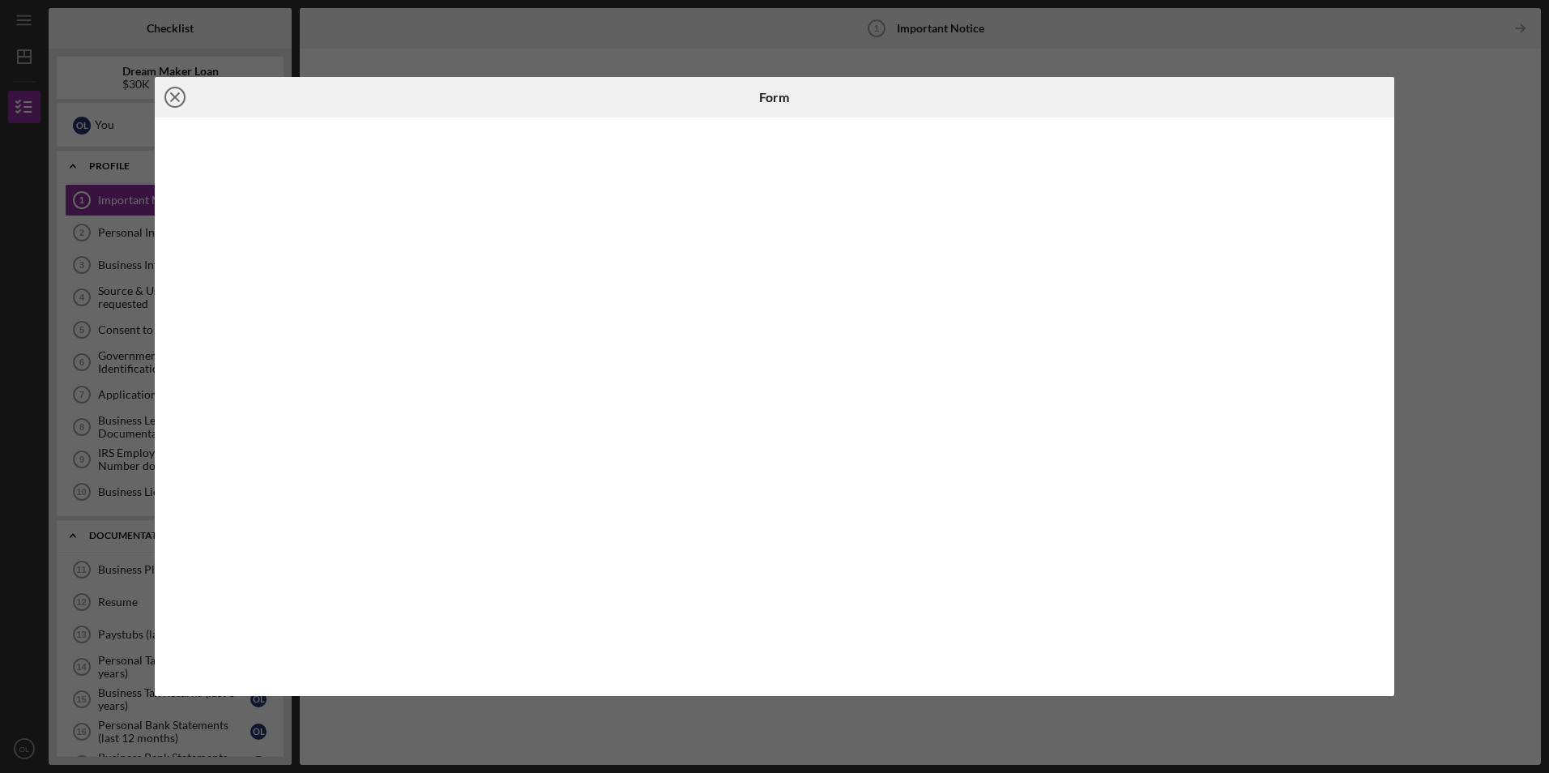
click at [176, 99] on line at bounding box center [175, 97] width 8 height 8
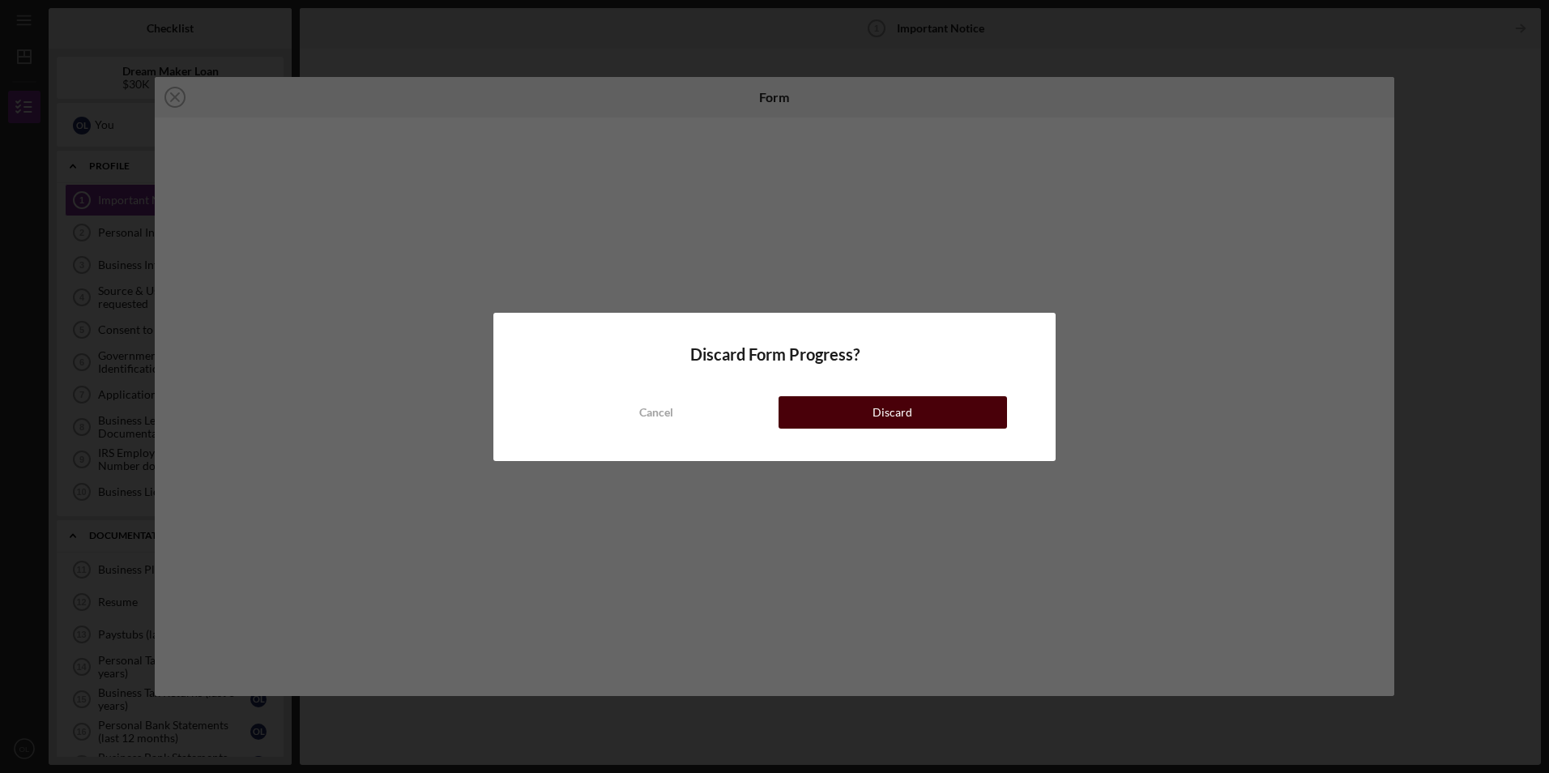
click at [873, 410] on button "Discard" at bounding box center [893, 412] width 229 height 32
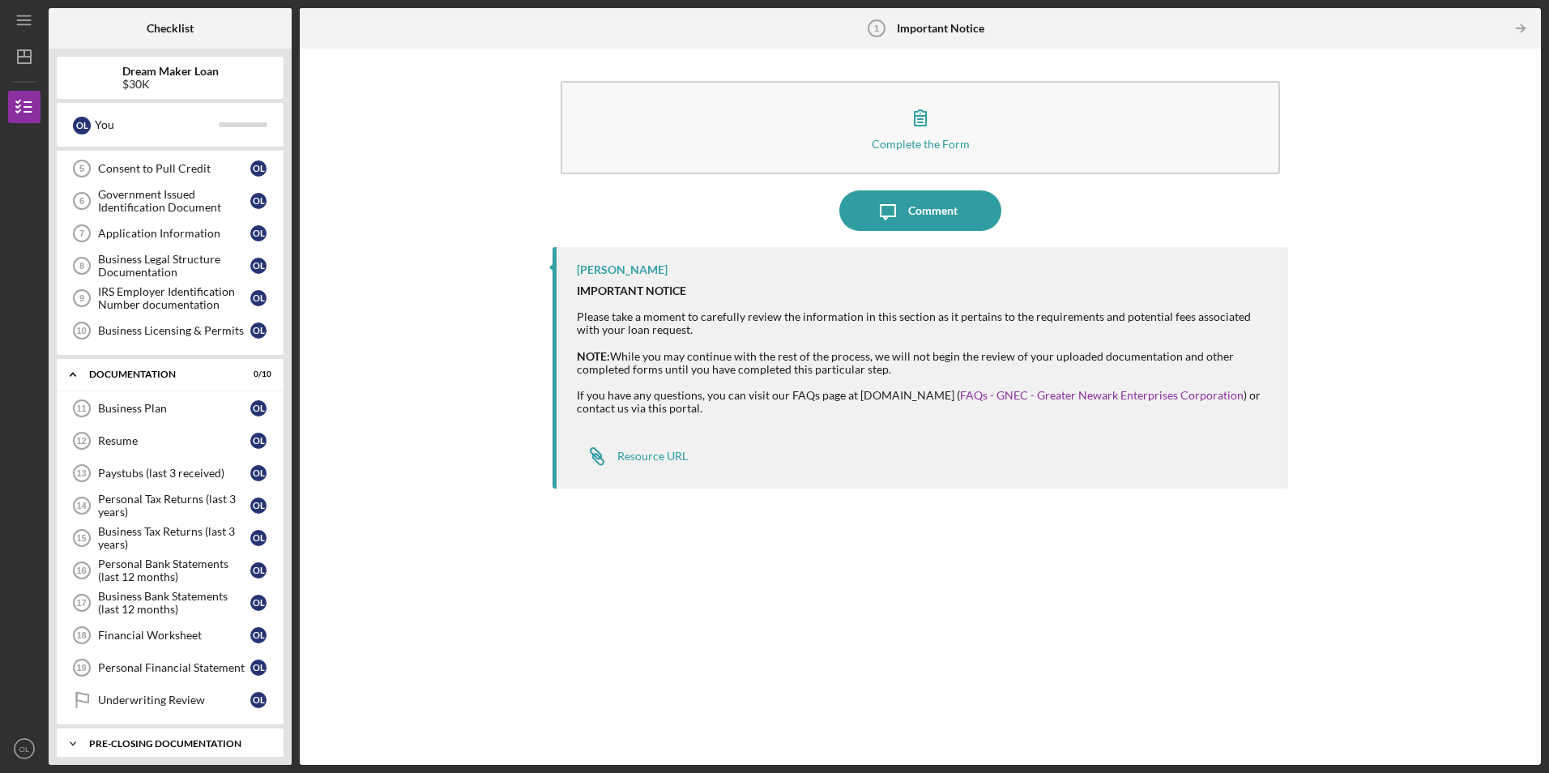
scroll to position [162, 0]
